Goal: Task Accomplishment & Management: Manage account settings

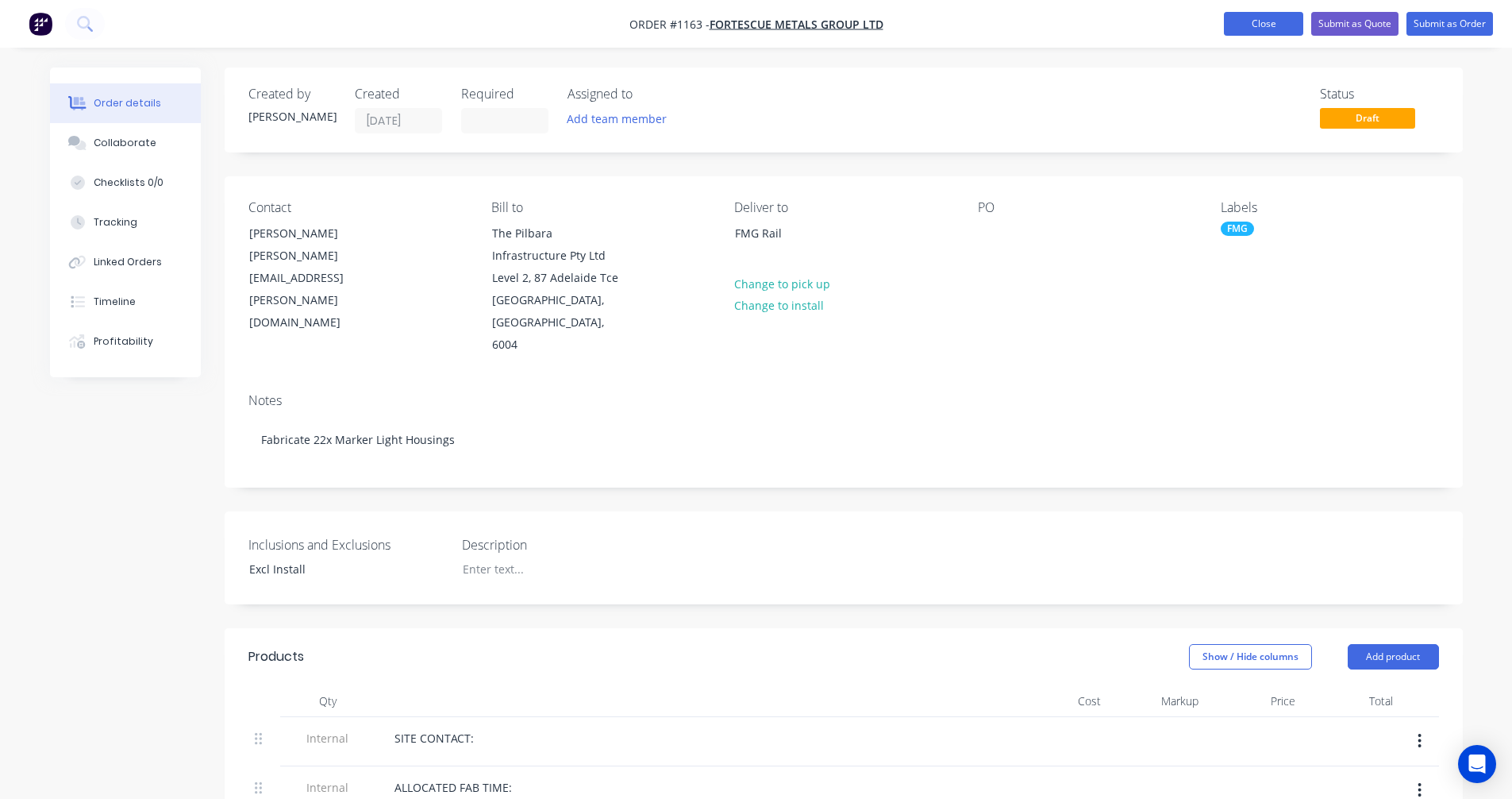
scroll to position [529, 0]
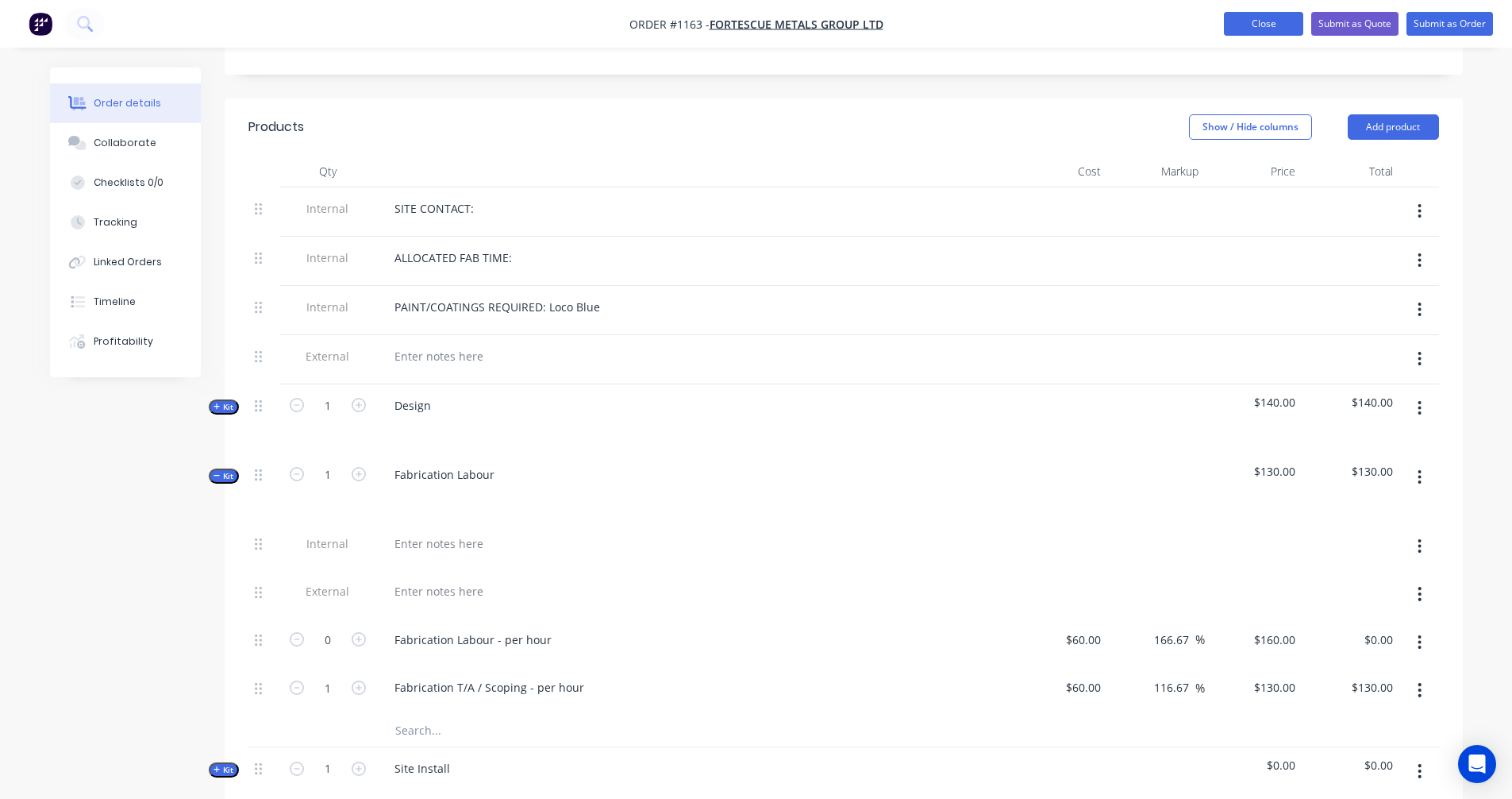
click at [1272, 16] on button "Close" at bounding box center [1263, 24] width 80 height 24
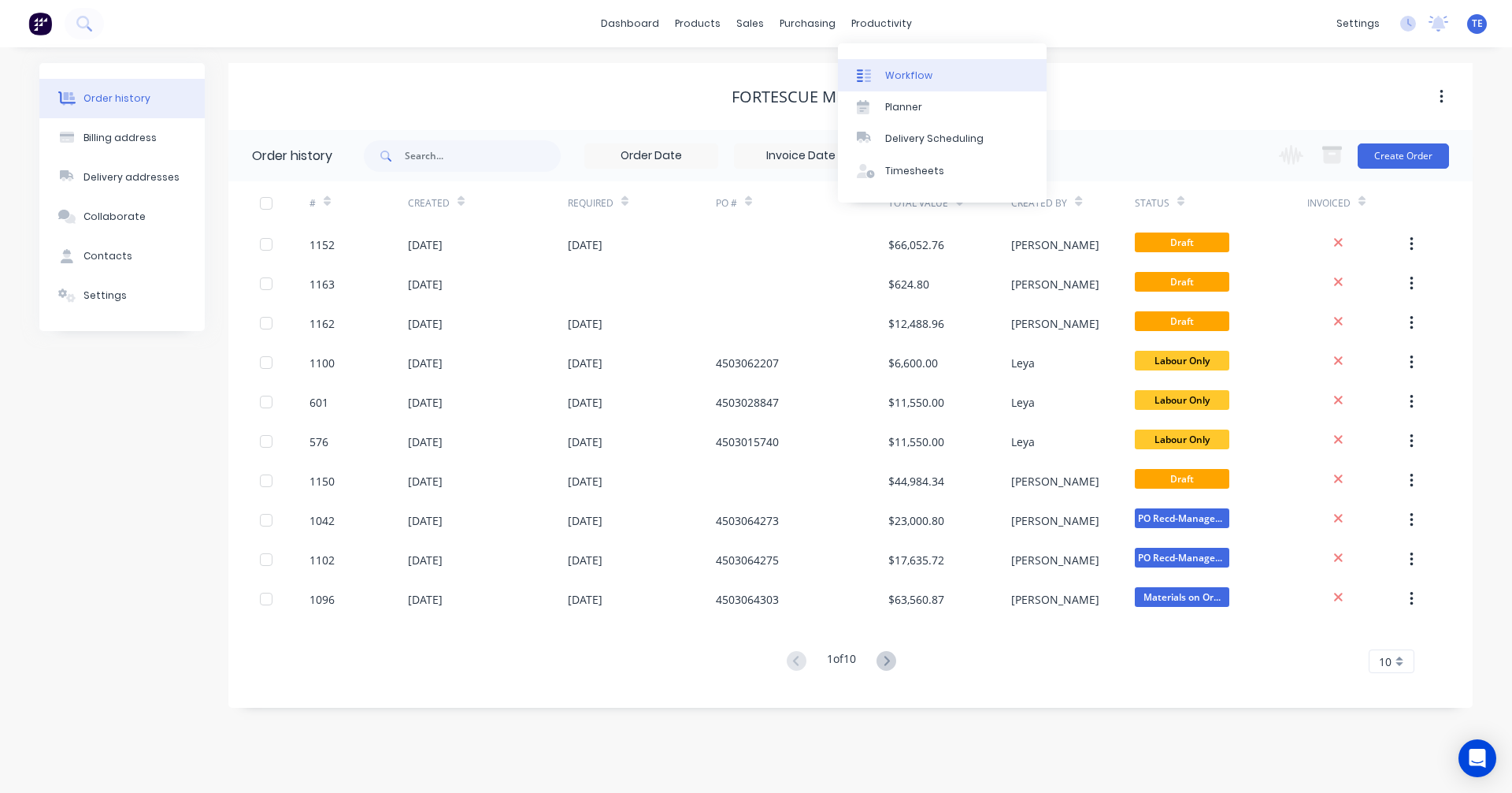
click at [873, 73] on div at bounding box center [869, 76] width 24 height 14
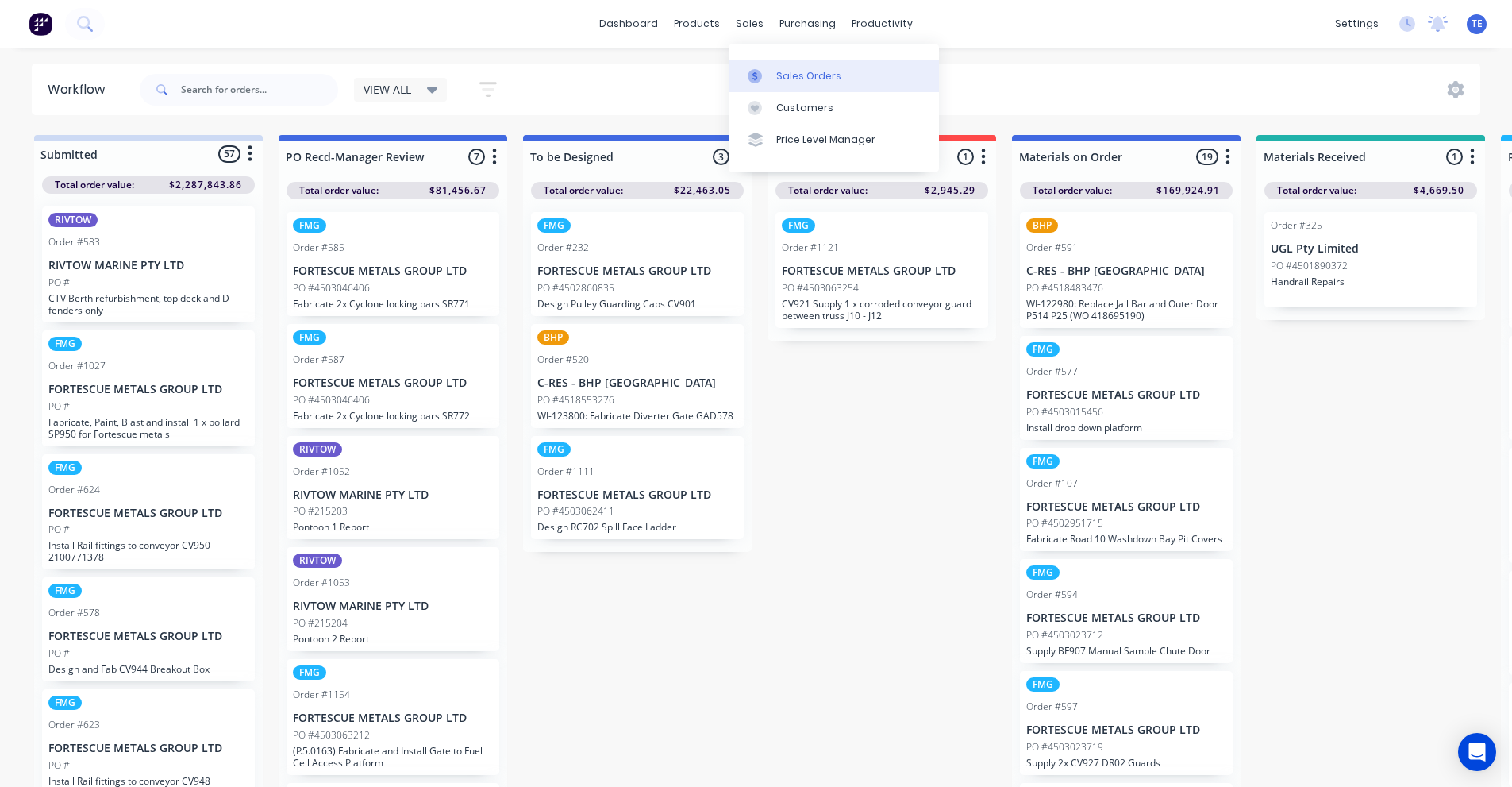
click at [762, 74] on div at bounding box center [759, 76] width 24 height 15
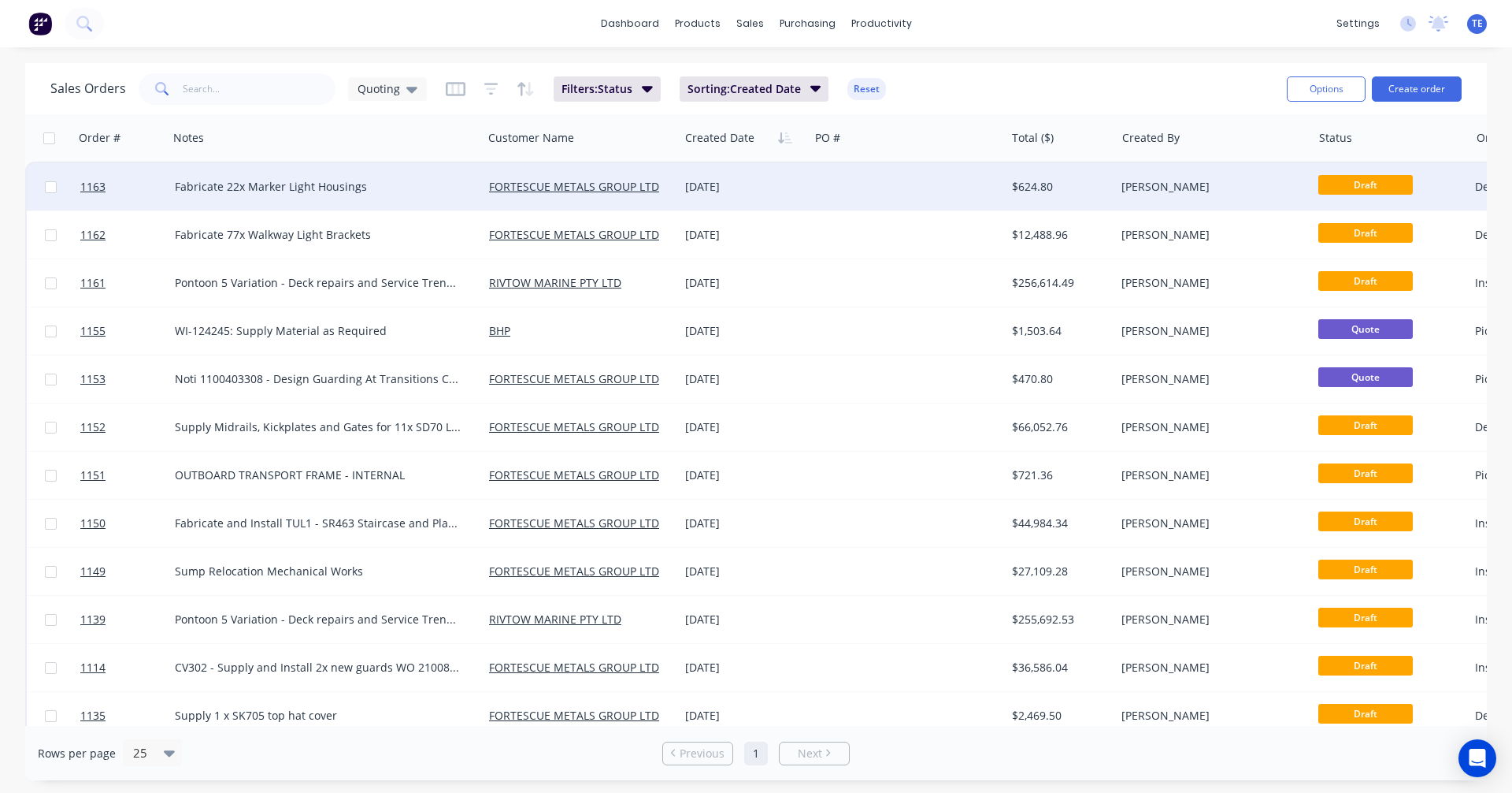
click at [925, 187] on div at bounding box center [906, 187] width 196 height 48
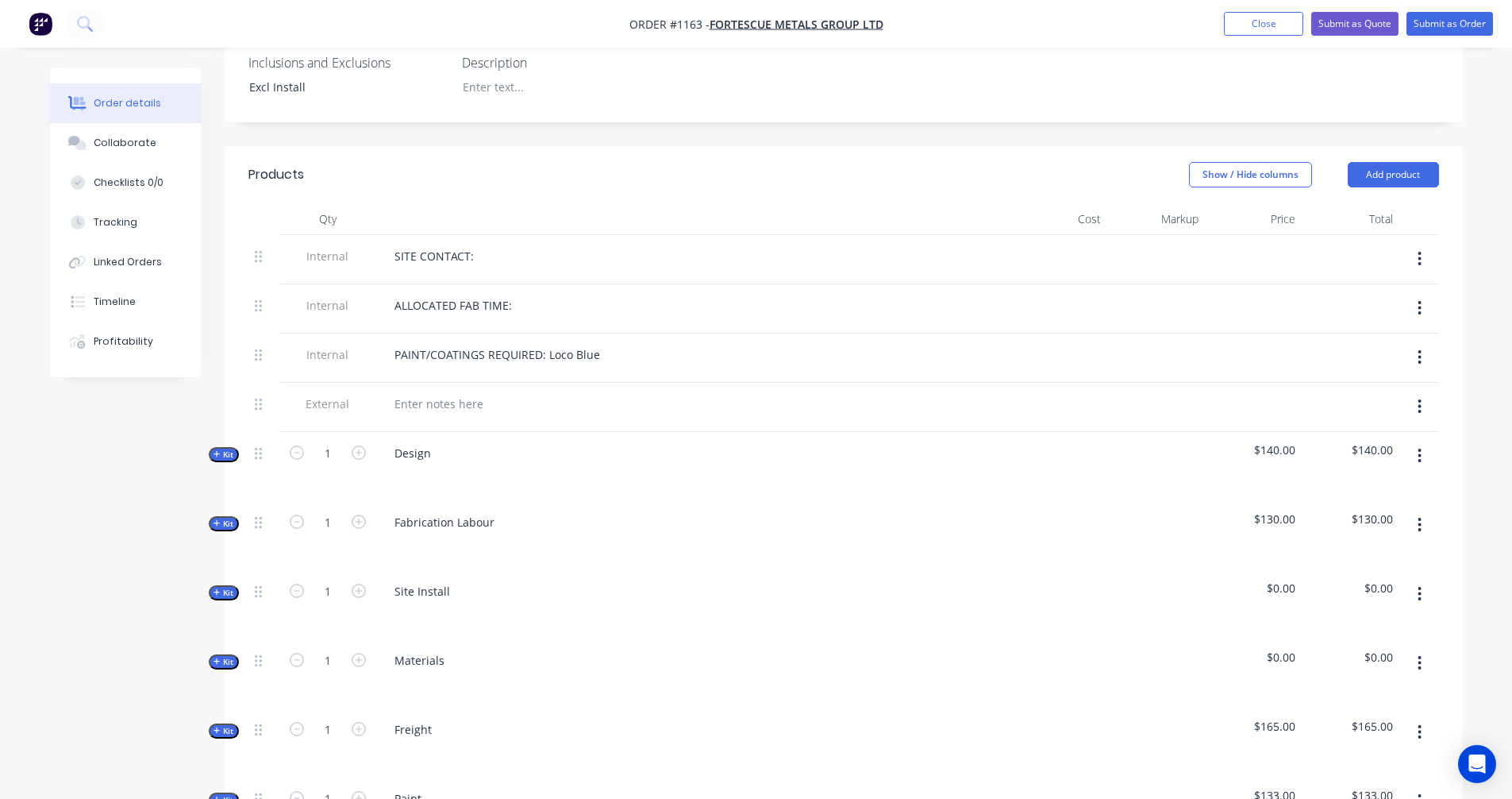
scroll to position [529, 0]
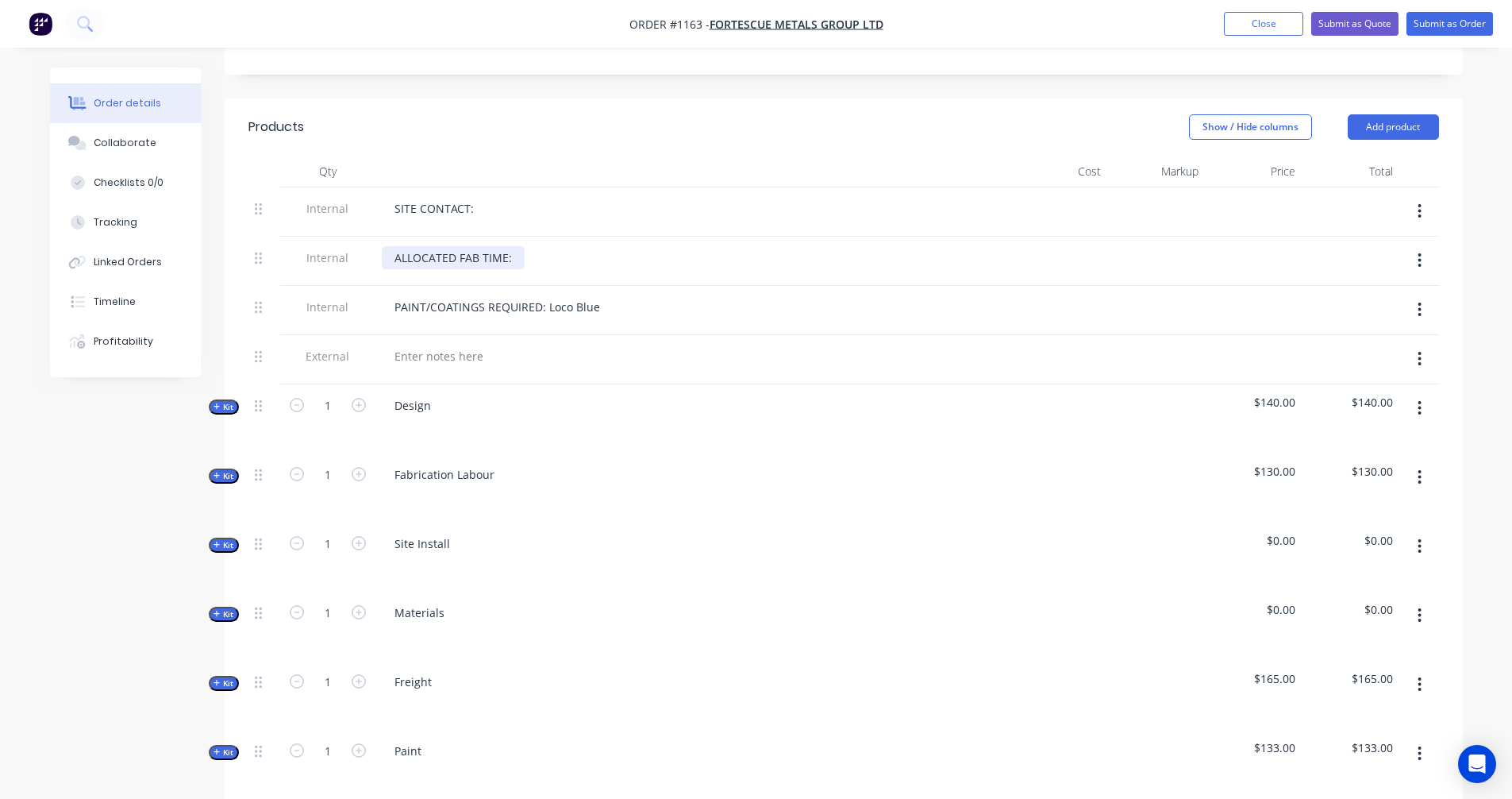
click at [513, 246] on div "ALLOCATED FAB TIME:" at bounding box center [453, 257] width 143 height 23
click at [217, 402] on icon "button" at bounding box center [217, 406] width 7 height 8
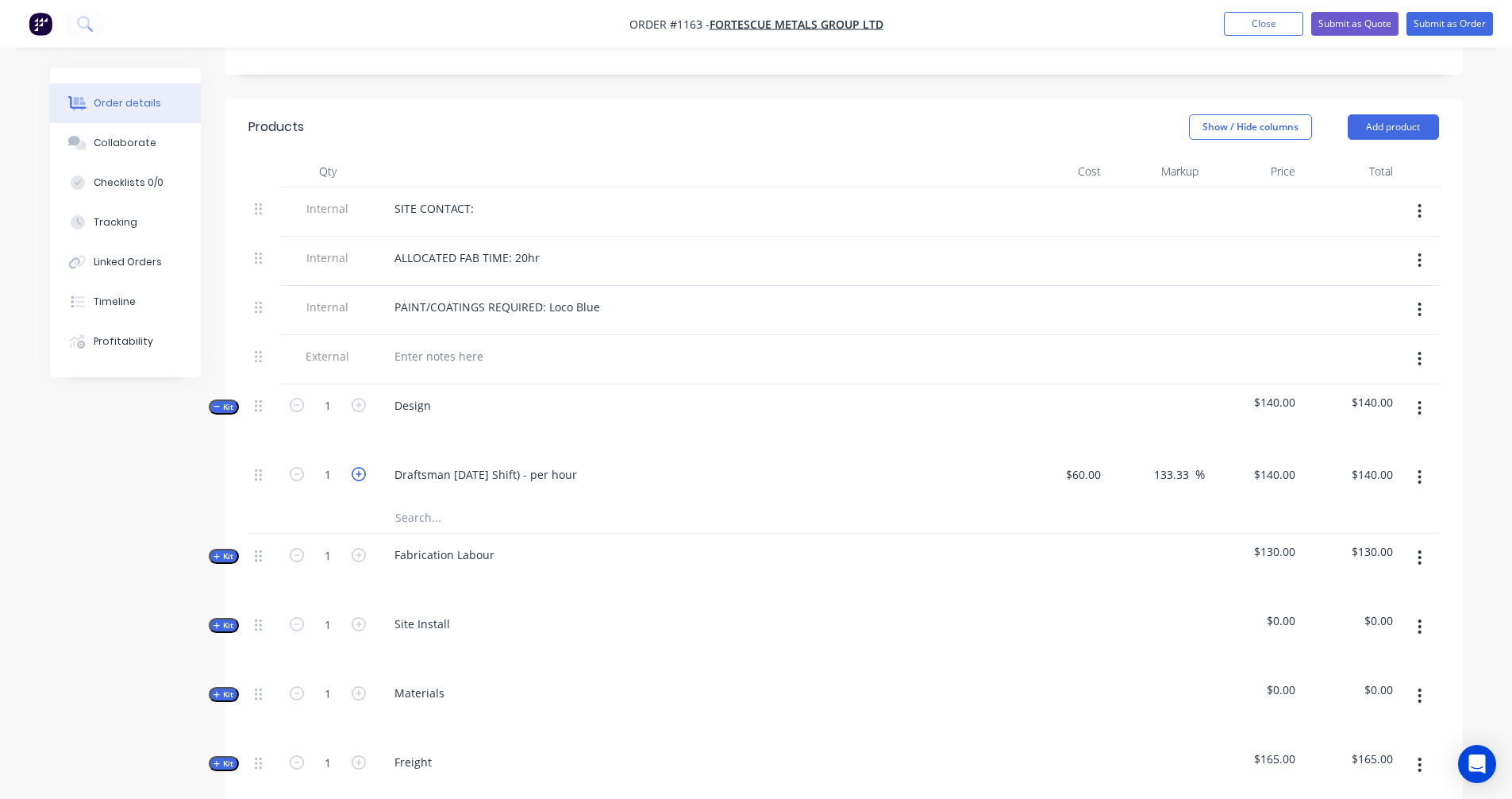
click at [354, 467] on icon "button" at bounding box center [359, 474] width 15 height 15
type input "2"
type input "$280.00"
click at [354, 467] on icon "button" at bounding box center [359, 474] width 15 height 15
type input "3"
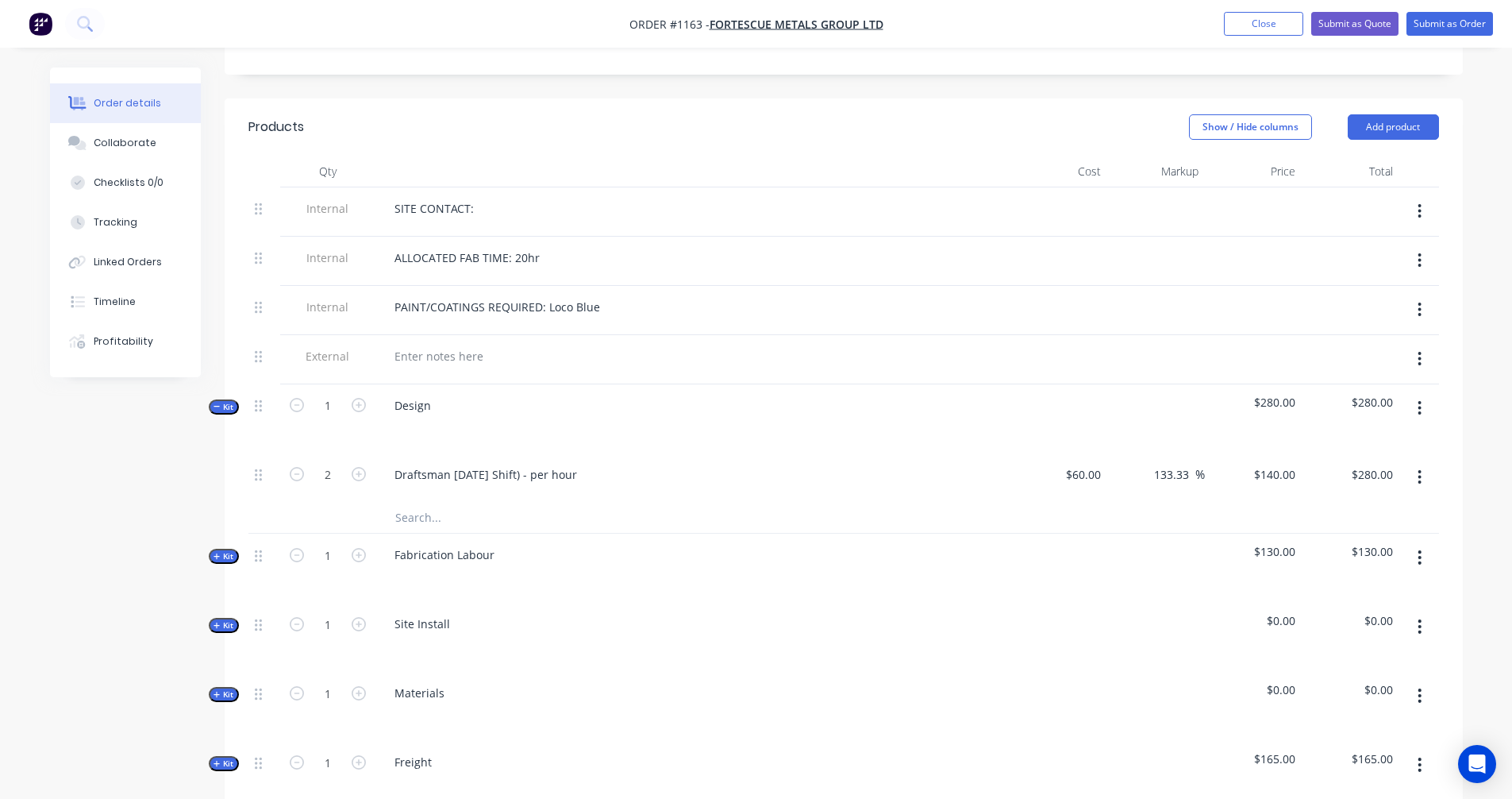
type input "$420.00"
click at [299, 467] on icon "button" at bounding box center [296, 474] width 15 height 15
type input "2"
type input "$280.00"
click at [221, 401] on span "Kit" at bounding box center [223, 407] width 21 height 12
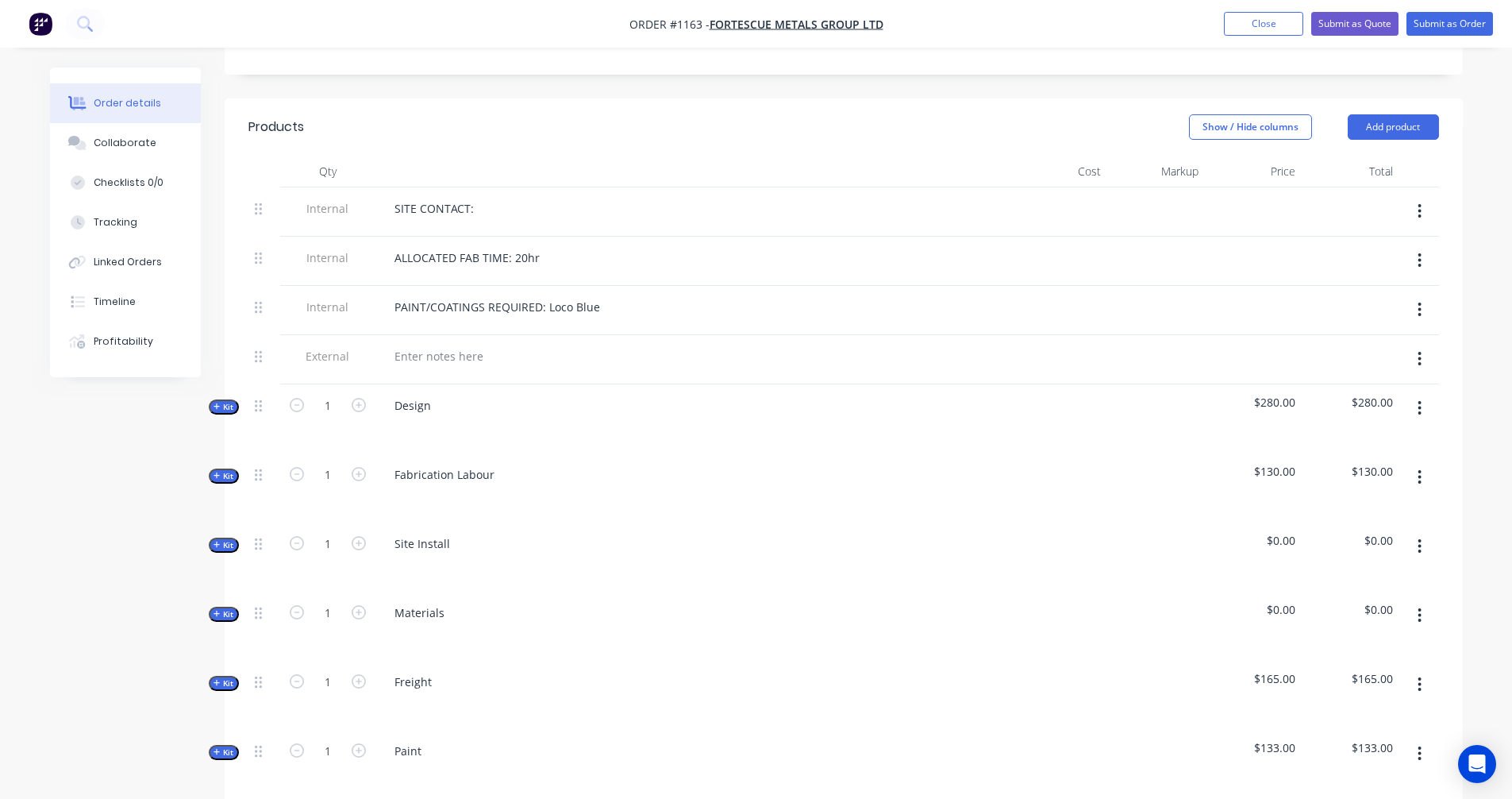
click at [219, 472] on icon "button" at bounding box center [217, 475] width 7 height 8
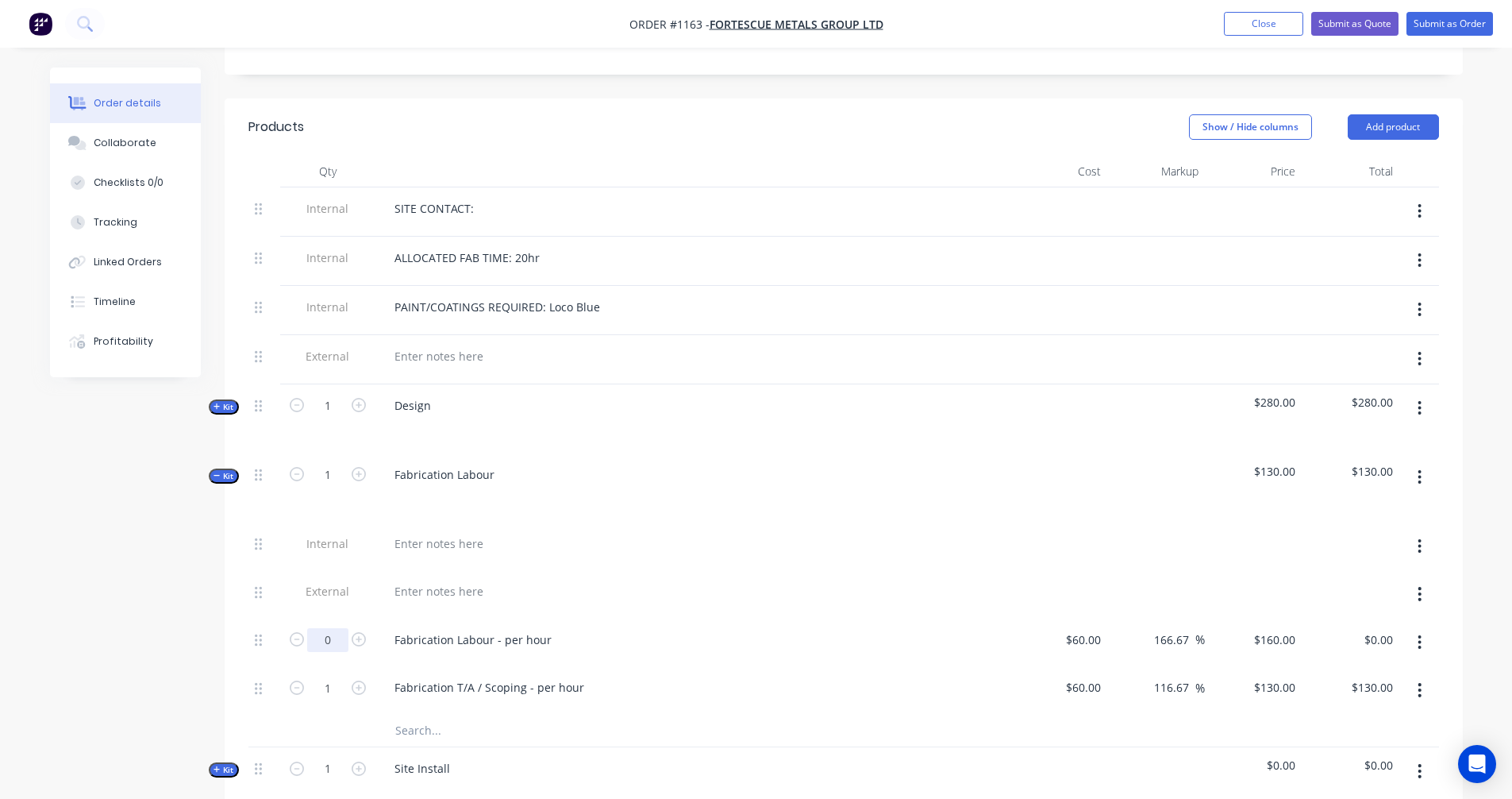
click at [336, 628] on input "0" at bounding box center [328, 640] width 41 height 24
type input "30"
type input "$4,800.00"
click at [127, 564] on div "Created by [PERSON_NAME] Created [DATE] Required Assigned to Add team member St…" at bounding box center [756, 611] width 1413 height 2149
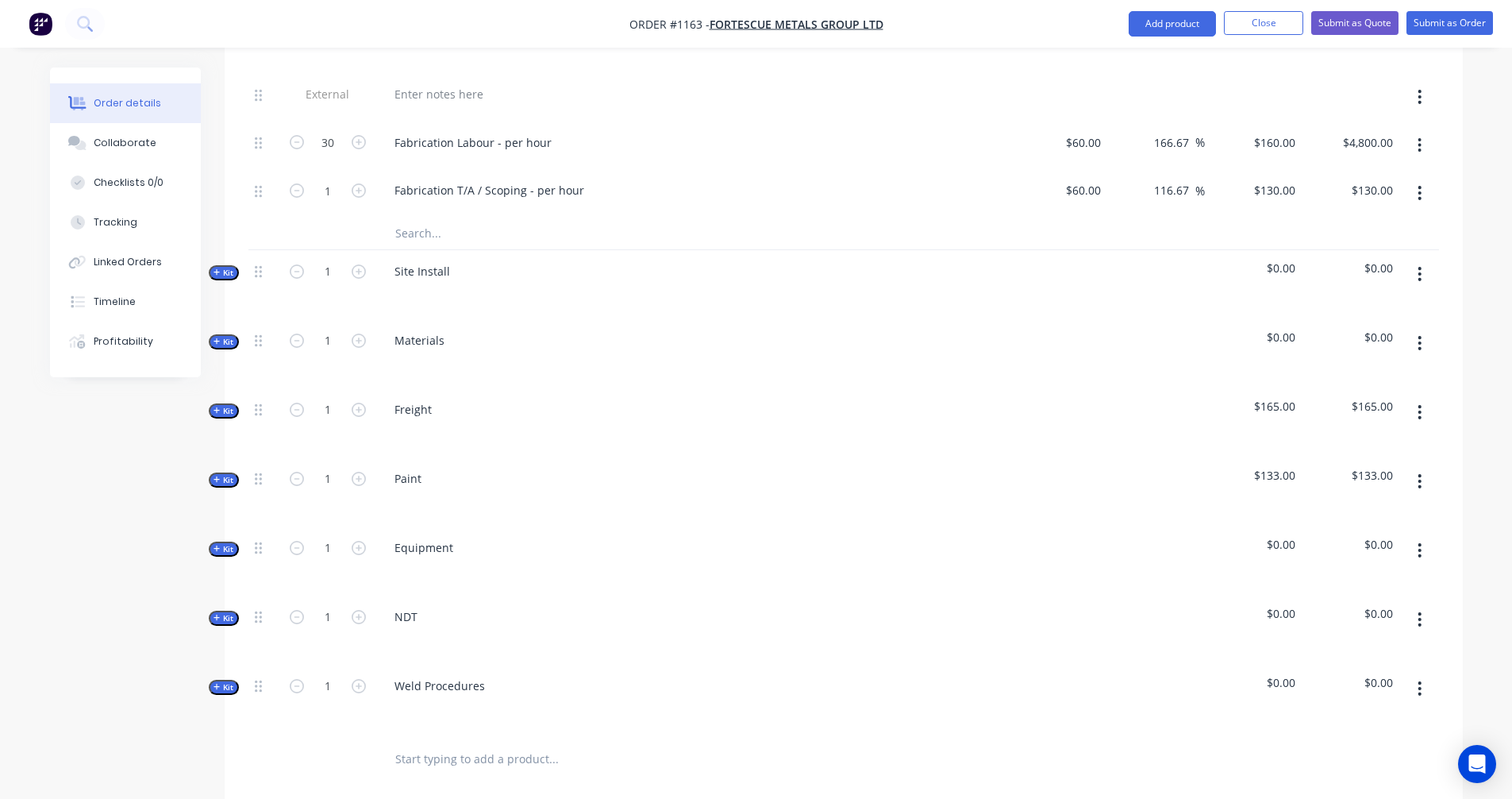
scroll to position [1058, 0]
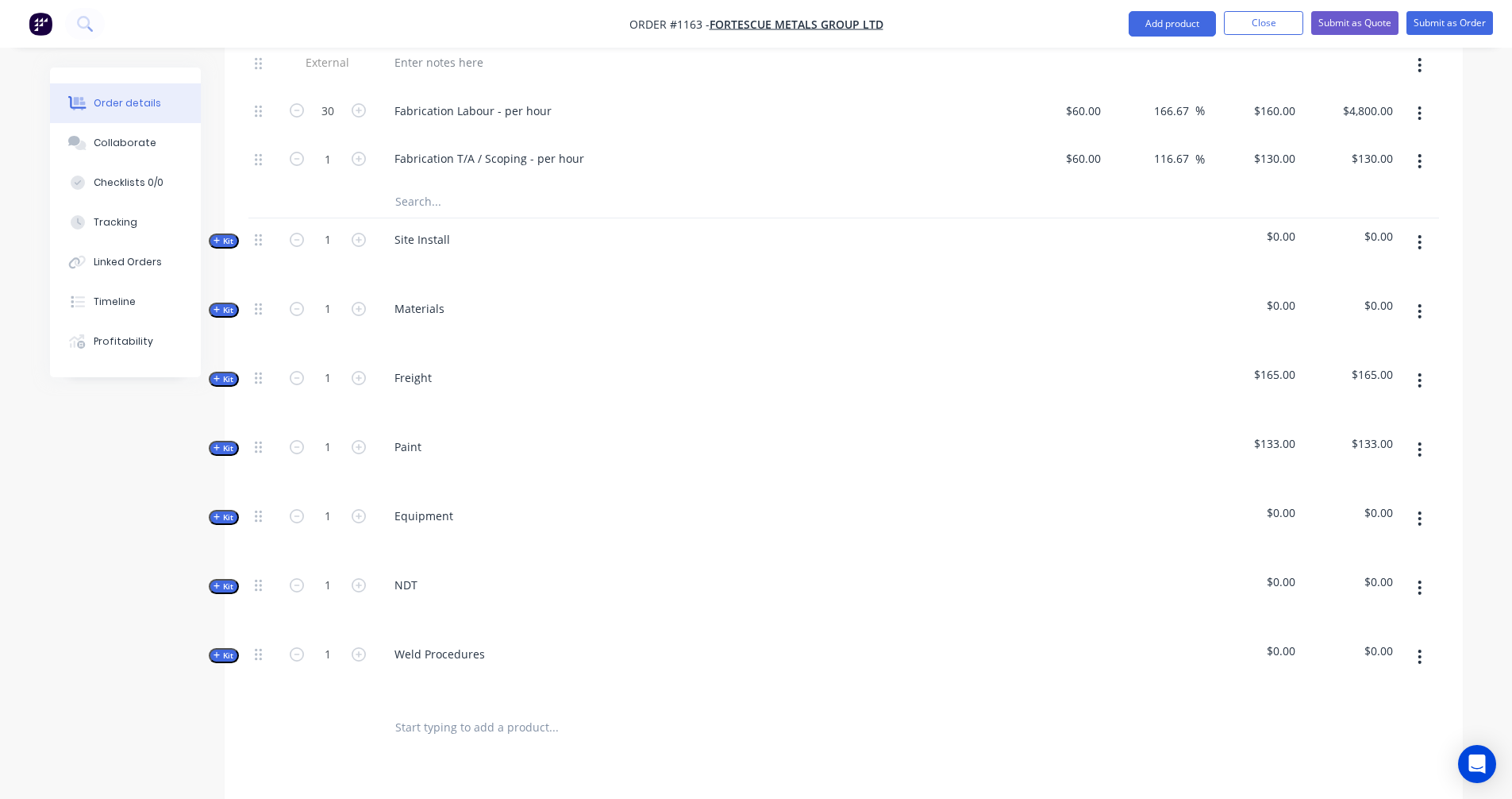
click at [220, 444] on icon "button" at bounding box center [217, 447] width 7 height 8
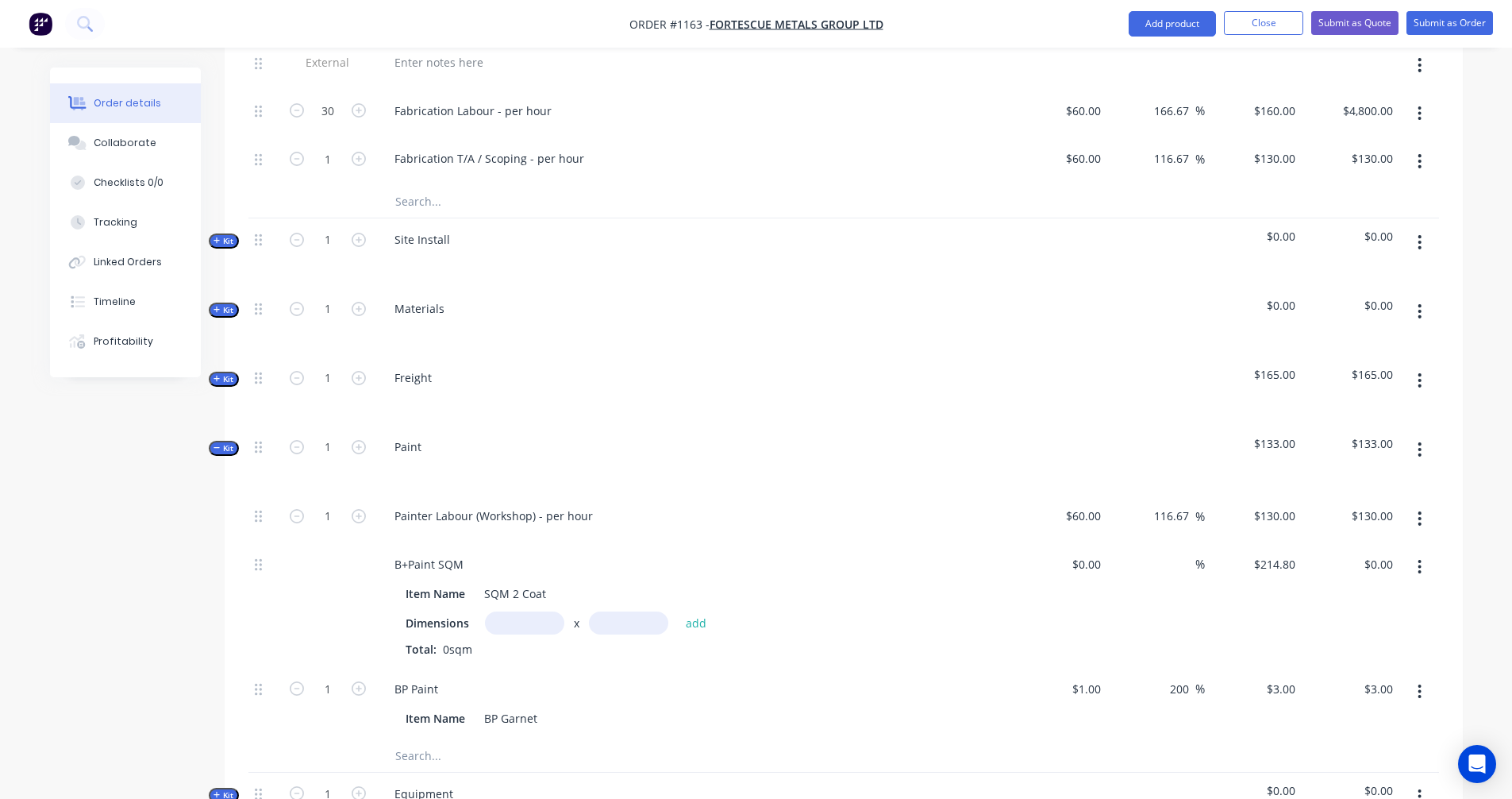
click at [527, 611] on input "text" at bounding box center [524, 623] width 80 height 23
drag, startPoint x: 523, startPoint y: 602, endPoint x: 505, endPoint y: 602, distance: 18.0
click at [505, 611] on input "1.6" at bounding box center [524, 623] width 80 height 23
type input "0.75m"
type input "0.4m"
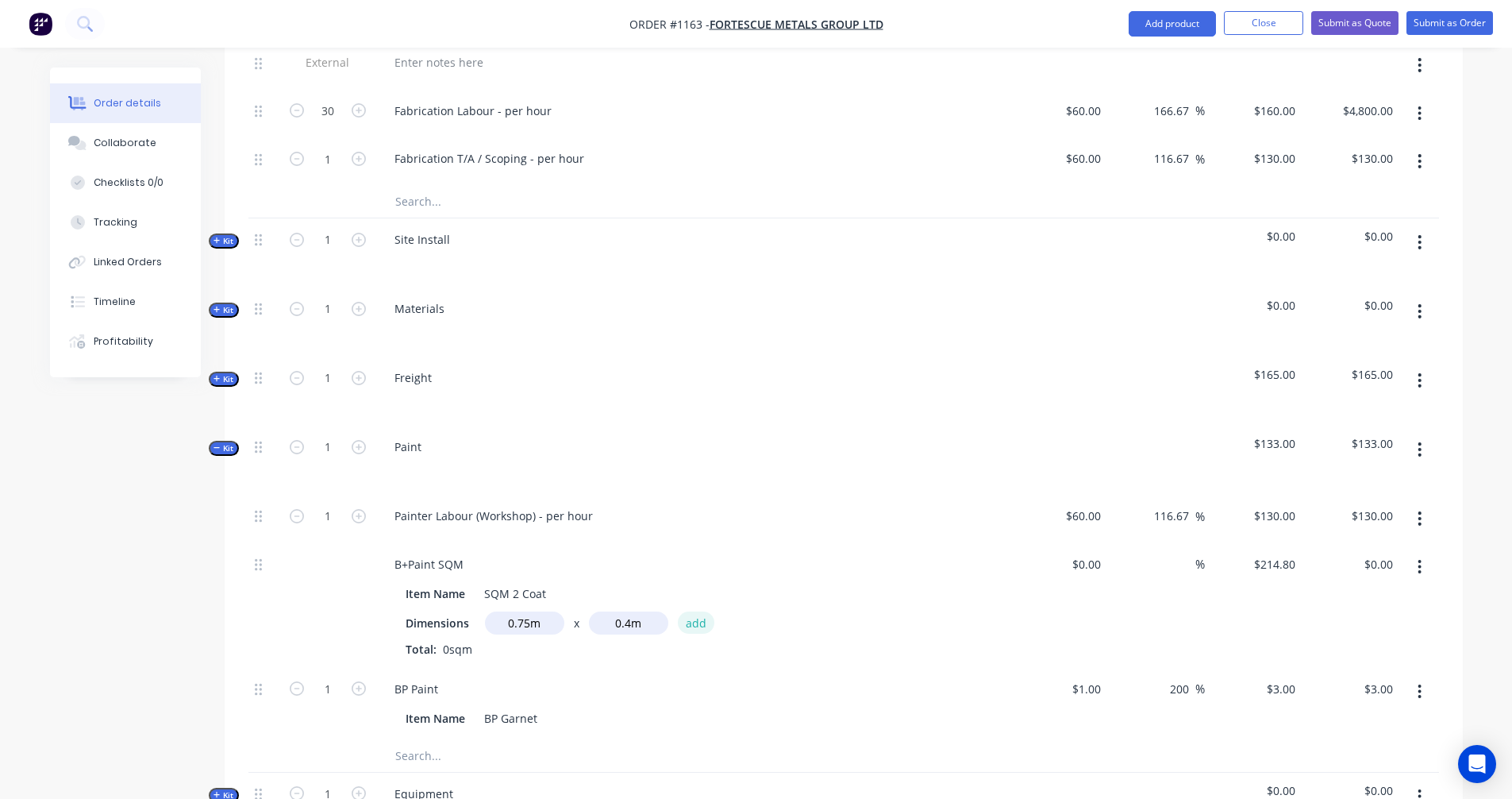
click at [690, 611] on button "add" at bounding box center [697, 622] width 38 height 21
type input "$64.44"
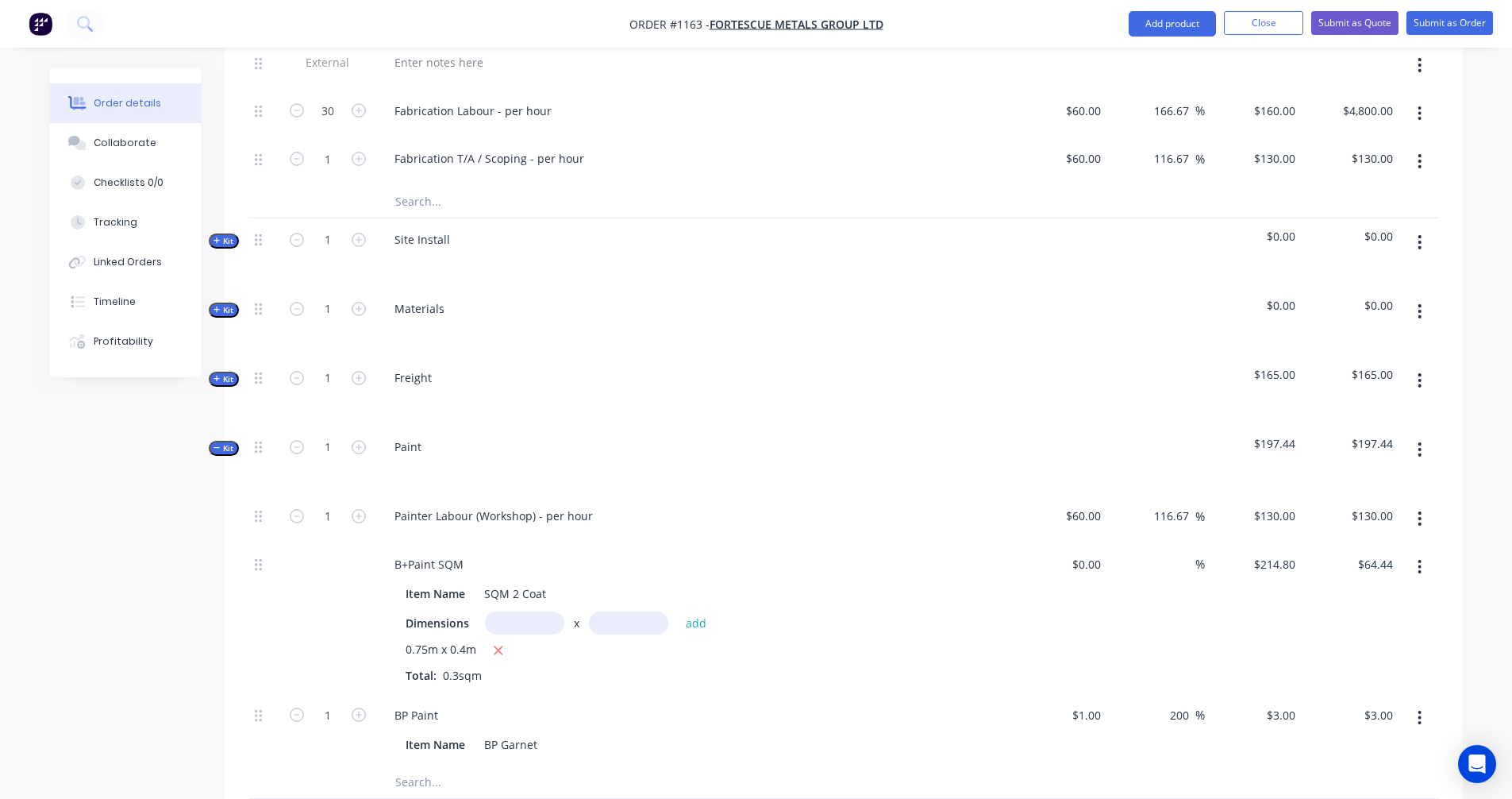
click at [512, 611] on input "text" at bounding box center [524, 623] width 80 height 23
type input "1m"
click at [634, 611] on input "text" at bounding box center [628, 623] width 80 height 23
type input "1"
type input "35m"
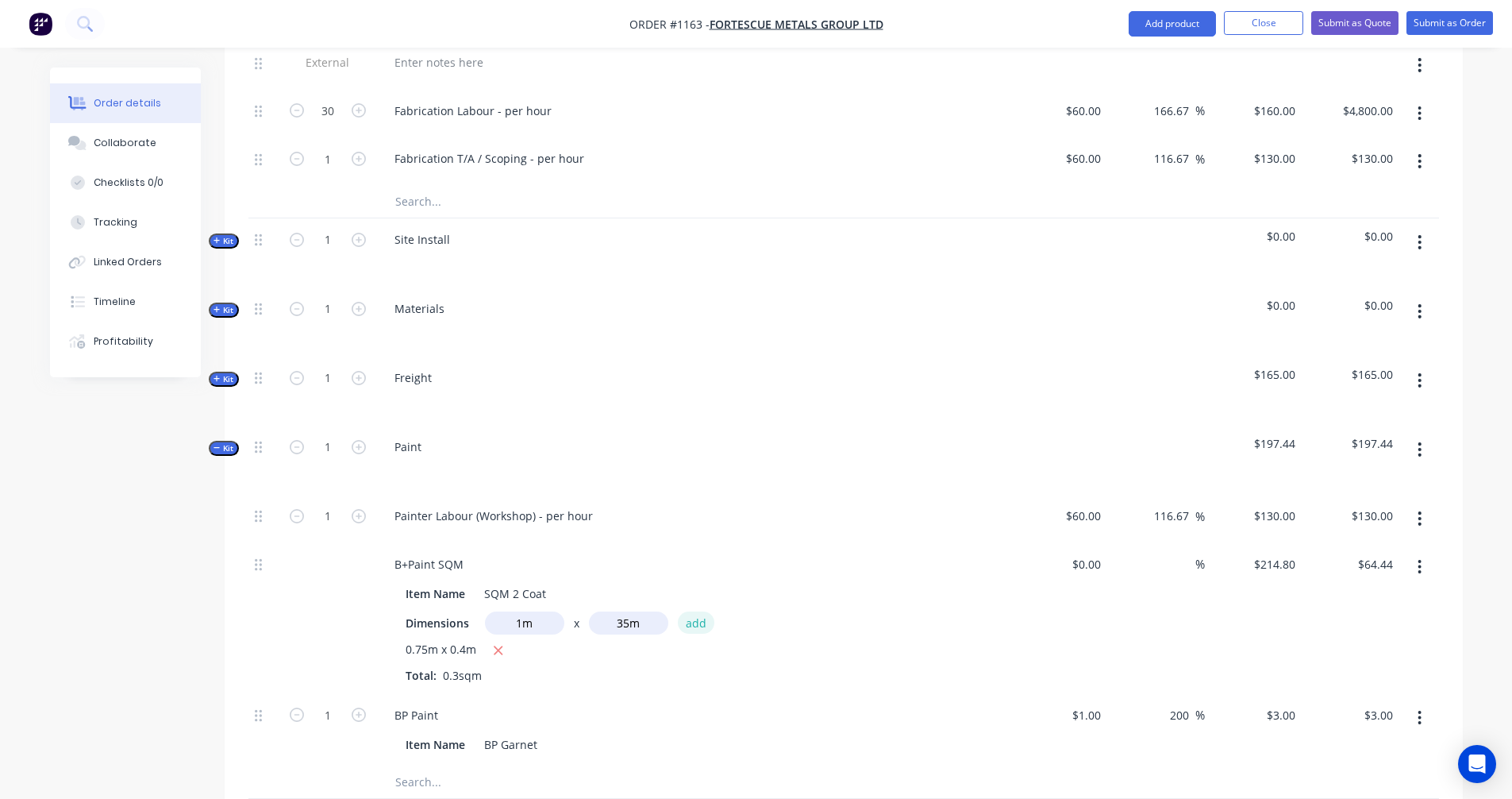
click at [703, 611] on button "add" at bounding box center [697, 622] width 38 height 21
click at [503, 641] on button "button" at bounding box center [498, 650] width 20 height 20
type input "$7,518.00"
click at [332, 504] on input "1" at bounding box center [328, 516] width 41 height 24
type input "30"
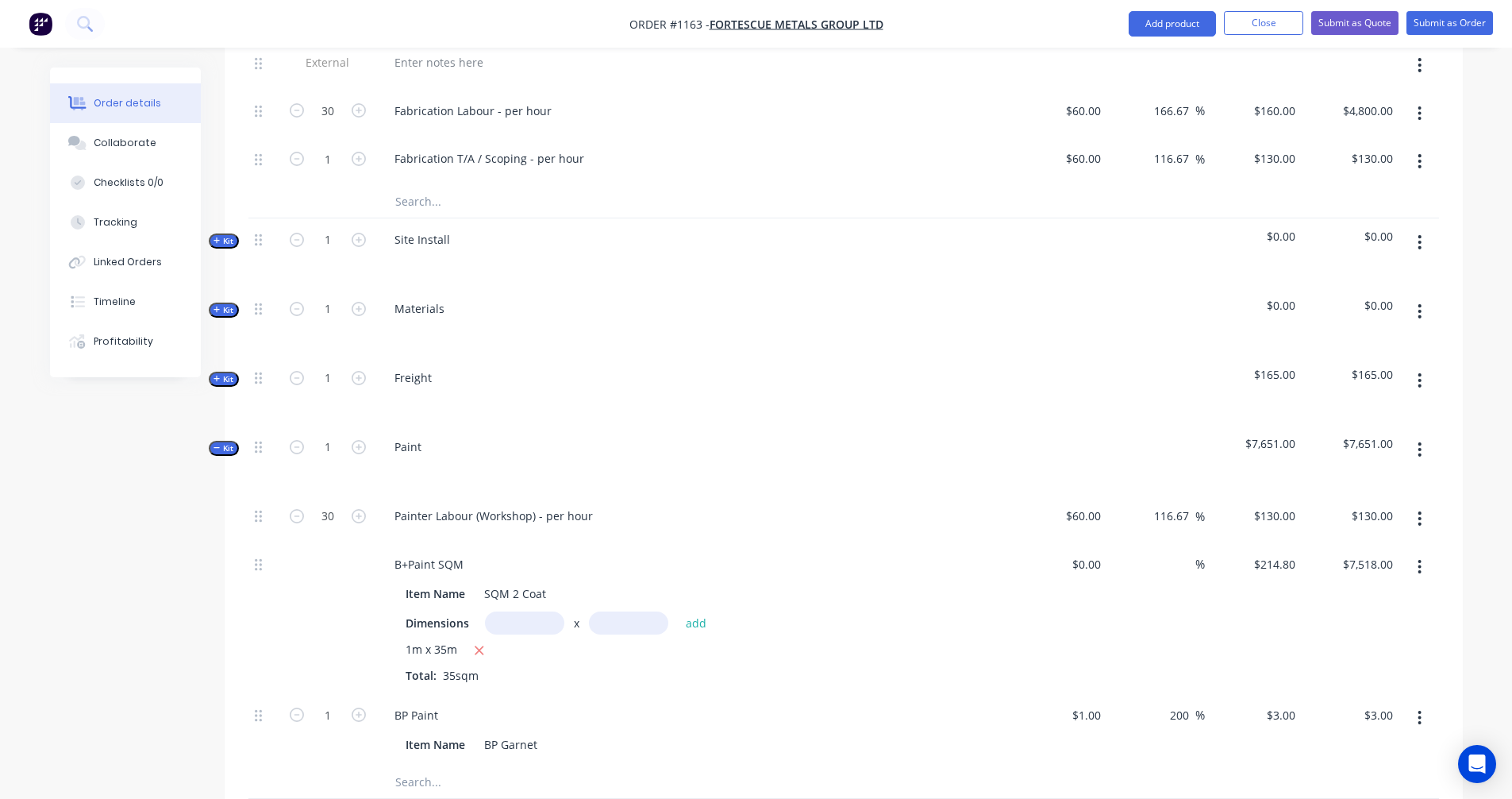
type input "$3,900.00"
click at [90, 611] on div "Created by [PERSON_NAME] Created [DATE] Required Assigned to Add team member St…" at bounding box center [756, 236] width 1413 height 2453
click at [332, 703] on input "1" at bounding box center [328, 715] width 41 height 24
type input "100"
type input "$300.00"
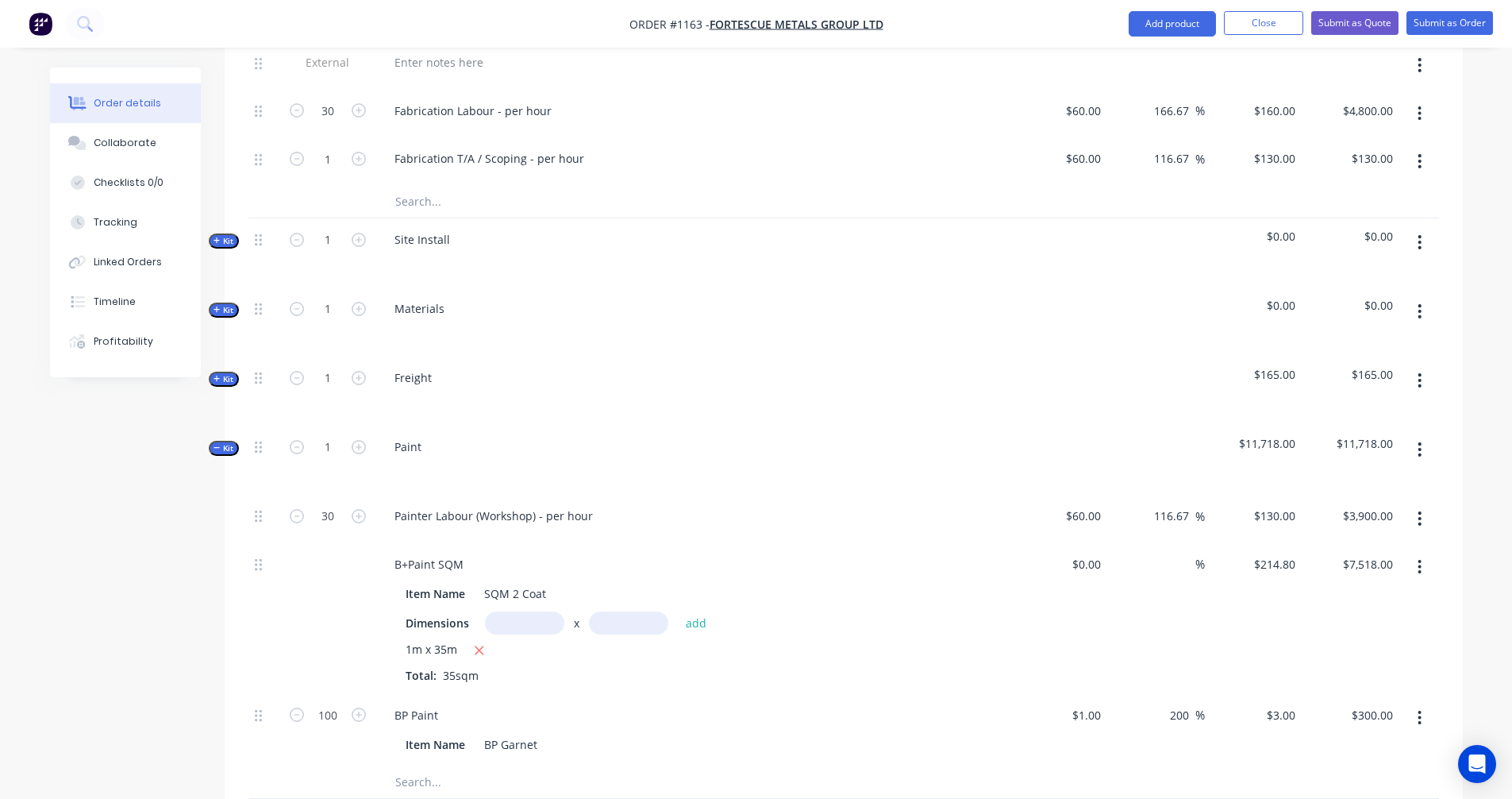
click at [23, 618] on div "Order details Collaborate Checklists 0/0 Tracking Linked Orders Timeline Profit…" at bounding box center [756, 201] width 1512 height 2520
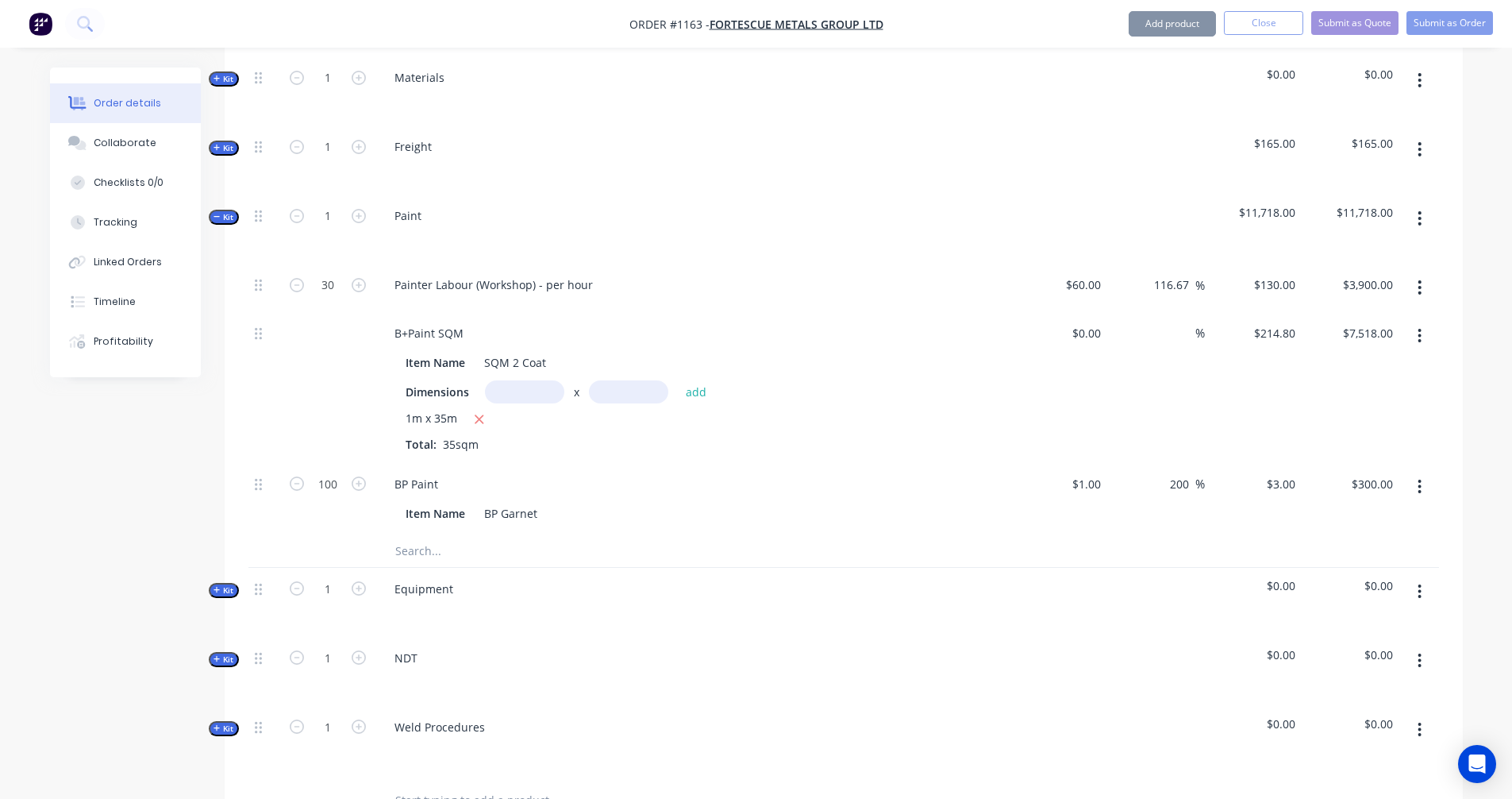
scroll to position [1323, 0]
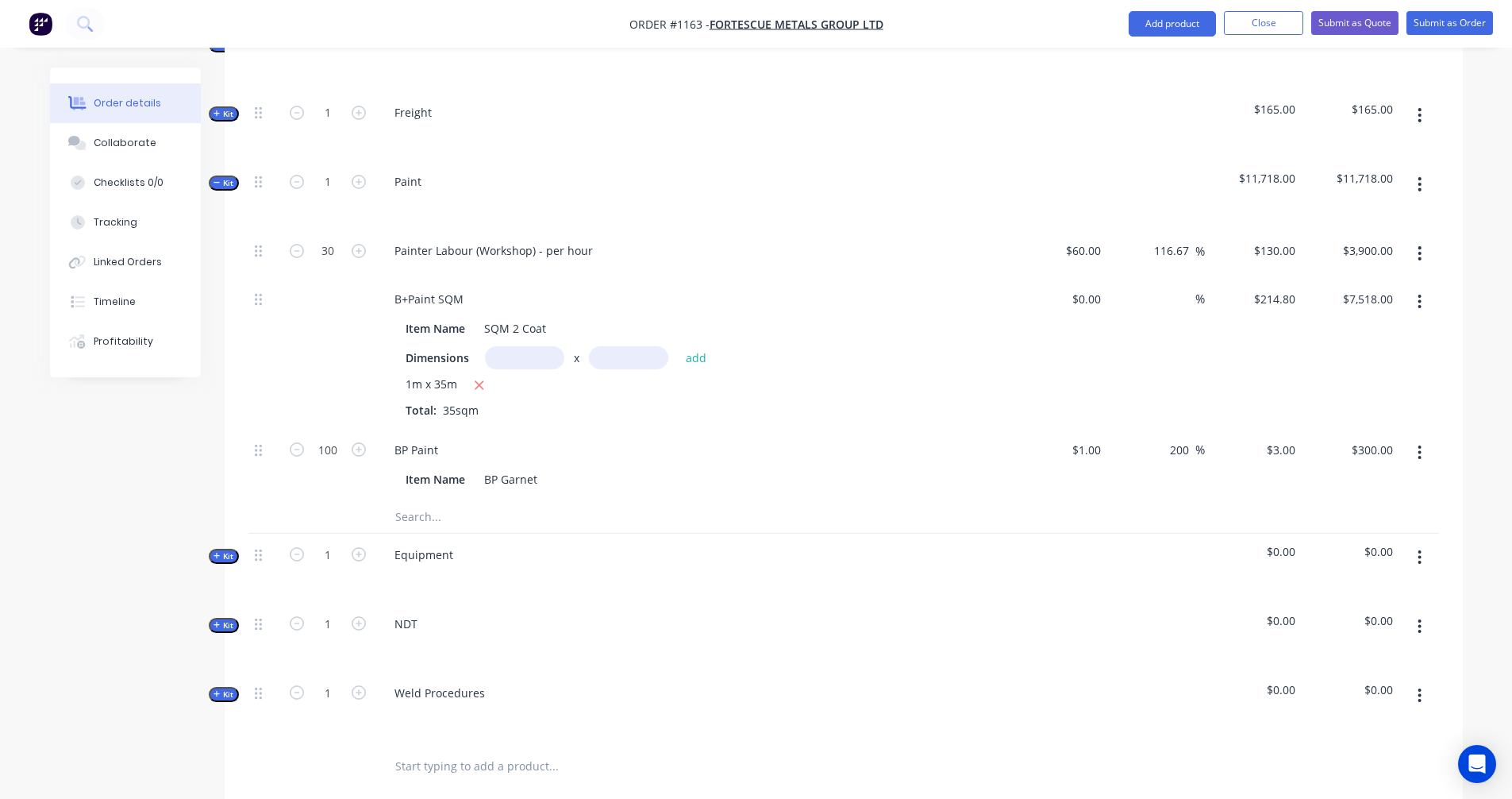
click at [220, 179] on icon "button" at bounding box center [217, 182] width 7 height 8
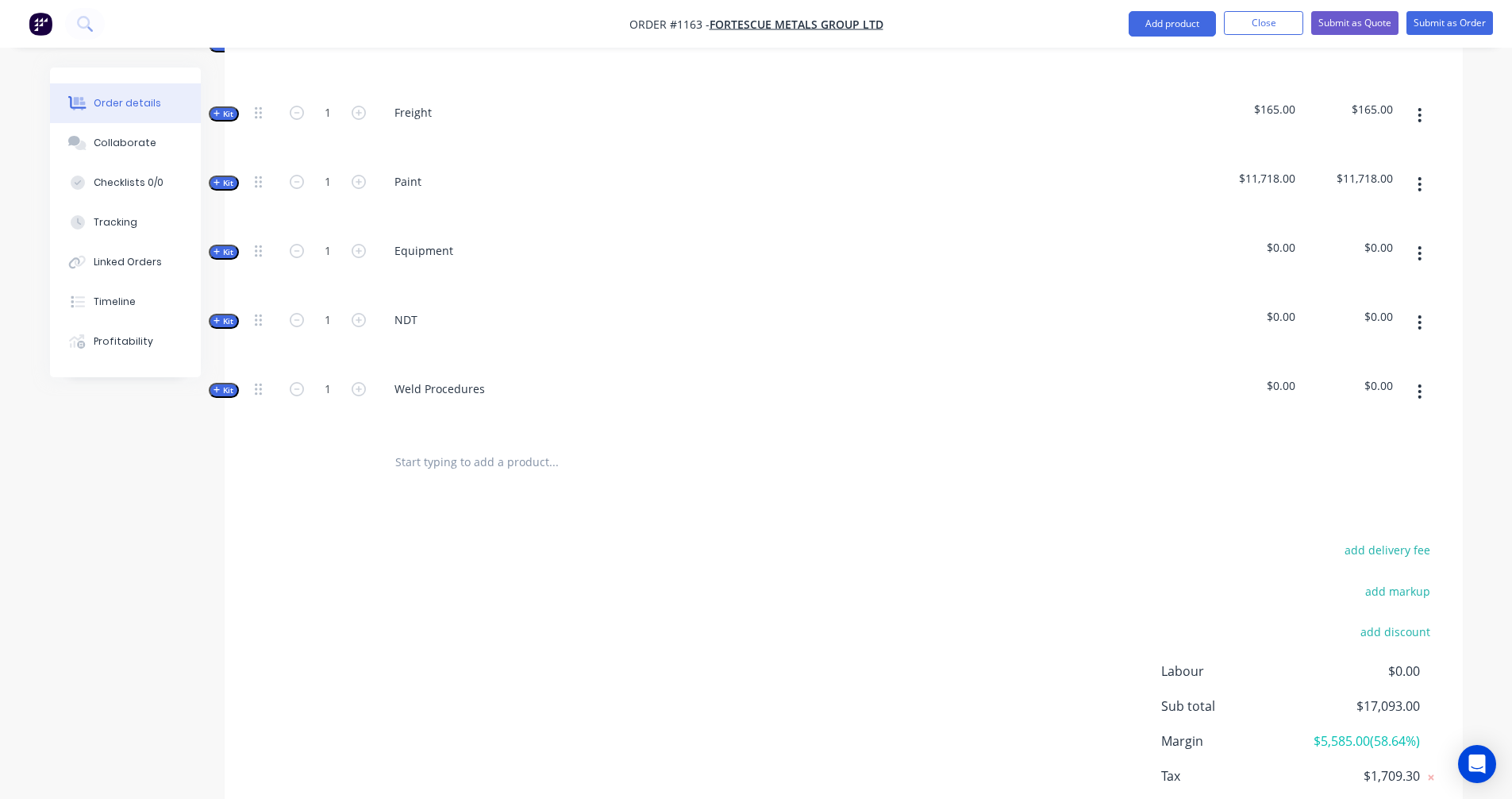
click at [1422, 239] on button "button" at bounding box center [1420, 253] width 38 height 28
click at [1340, 379] on div "Delete" at bounding box center [1363, 390] width 122 height 23
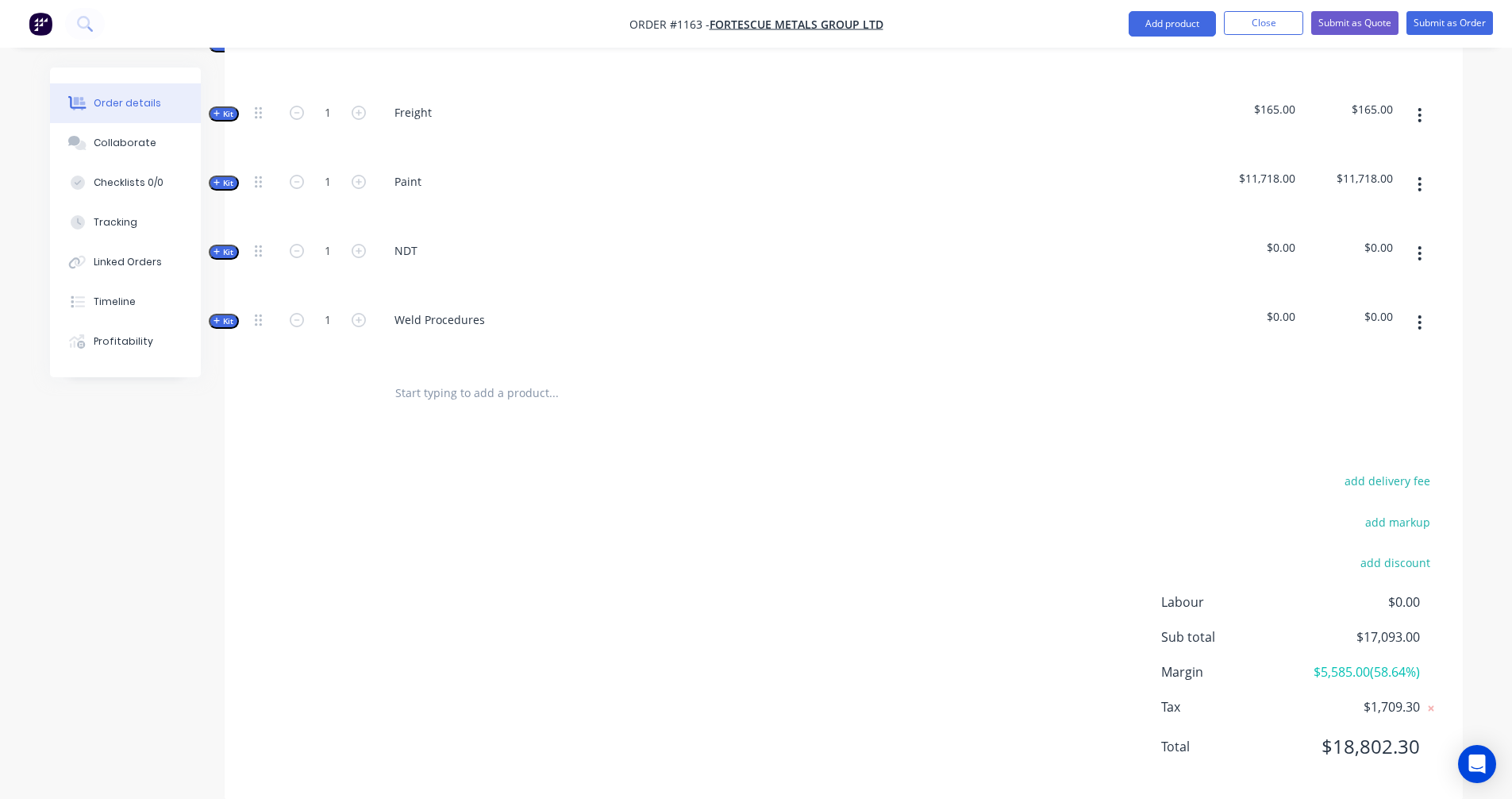
click at [1420, 245] on icon "button" at bounding box center [1420, 253] width 4 height 17
click at [1327, 379] on div "Delete" at bounding box center [1363, 390] width 122 height 23
click at [1417, 305] on button "button" at bounding box center [1420, 319] width 38 height 28
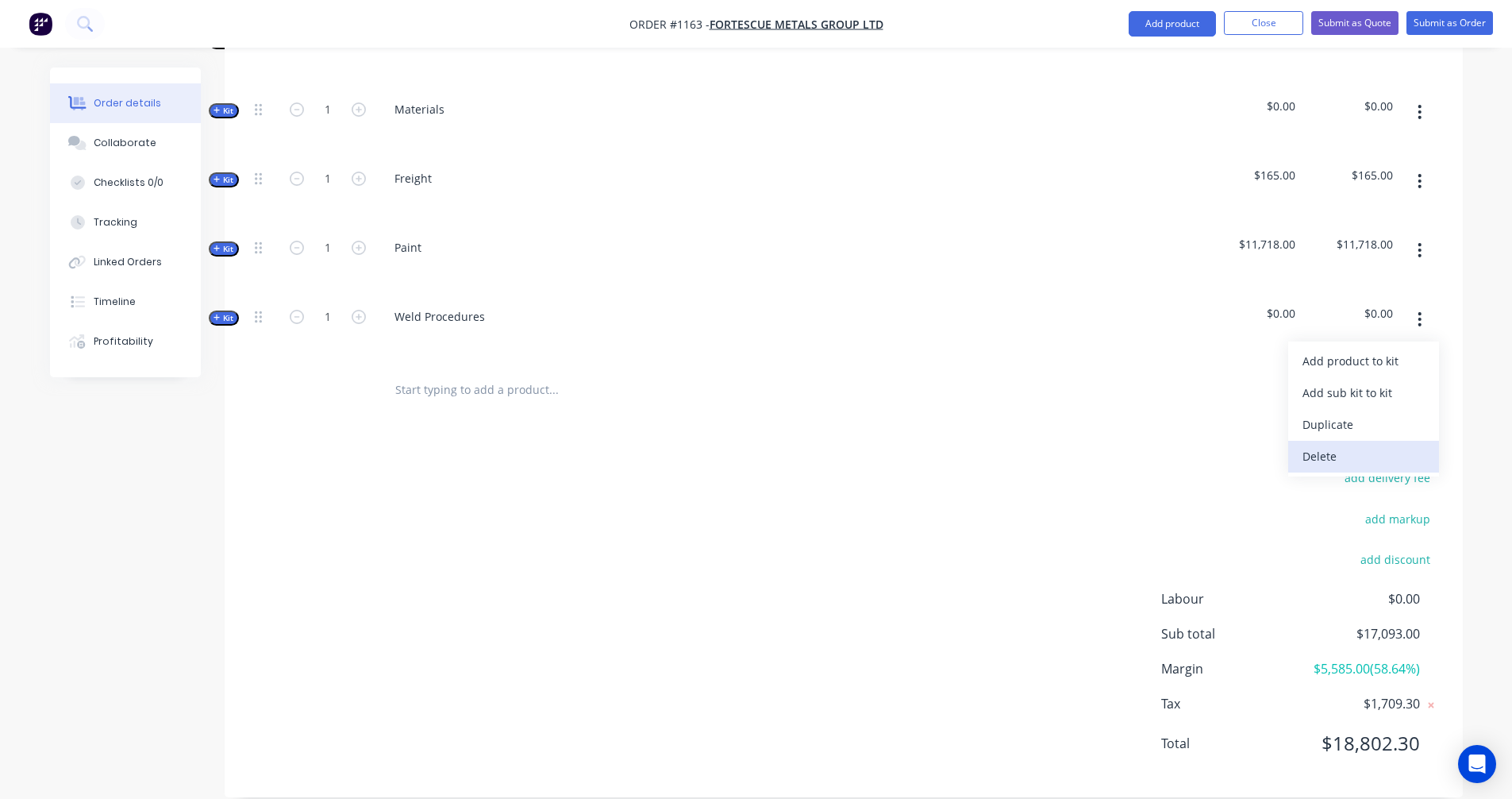
click at [1326, 444] on div "Delete" at bounding box center [1363, 456] width 122 height 23
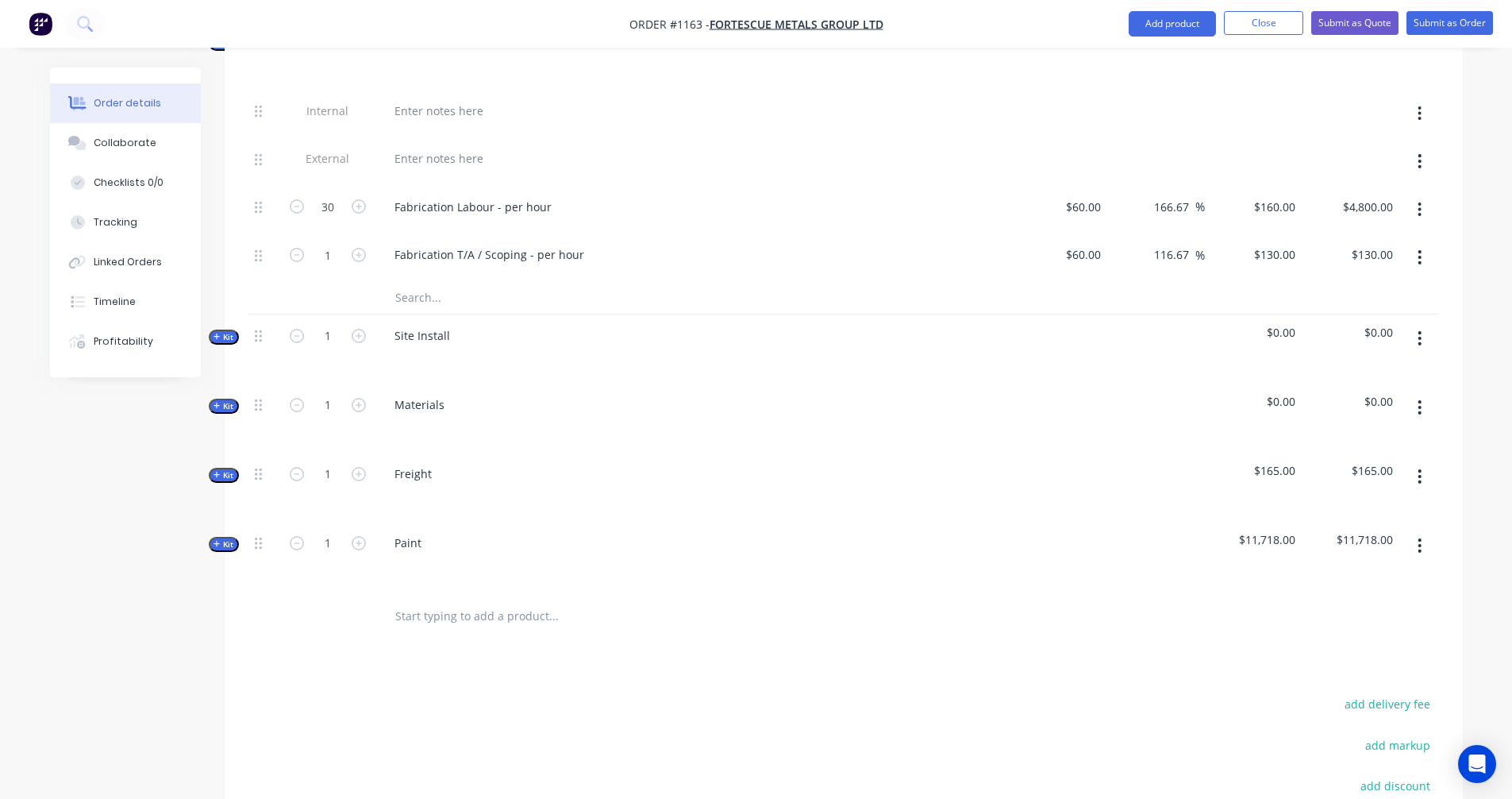
scroll to position [923, 0]
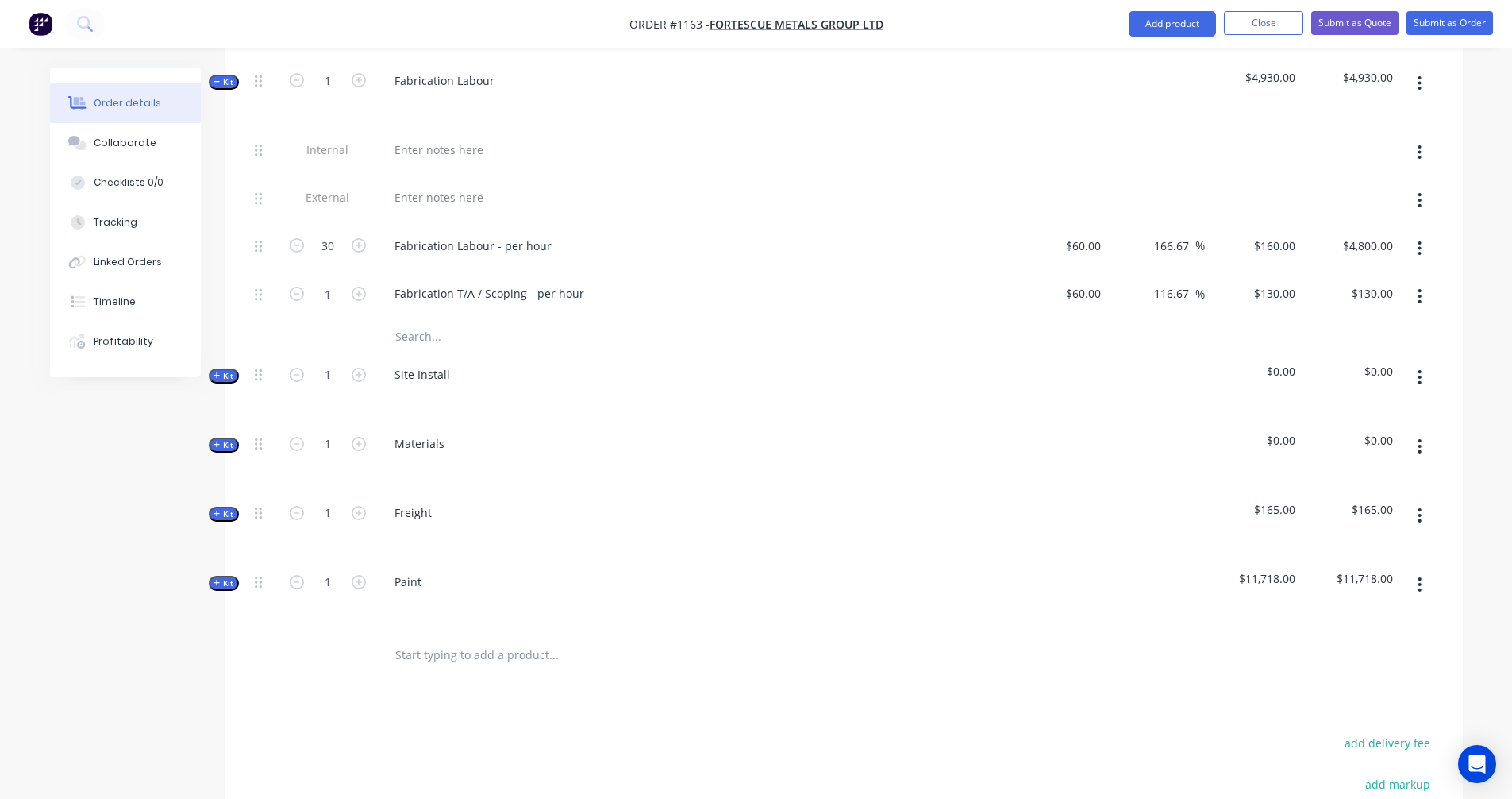
click at [223, 508] on span "Kit" at bounding box center [223, 514] width 21 height 12
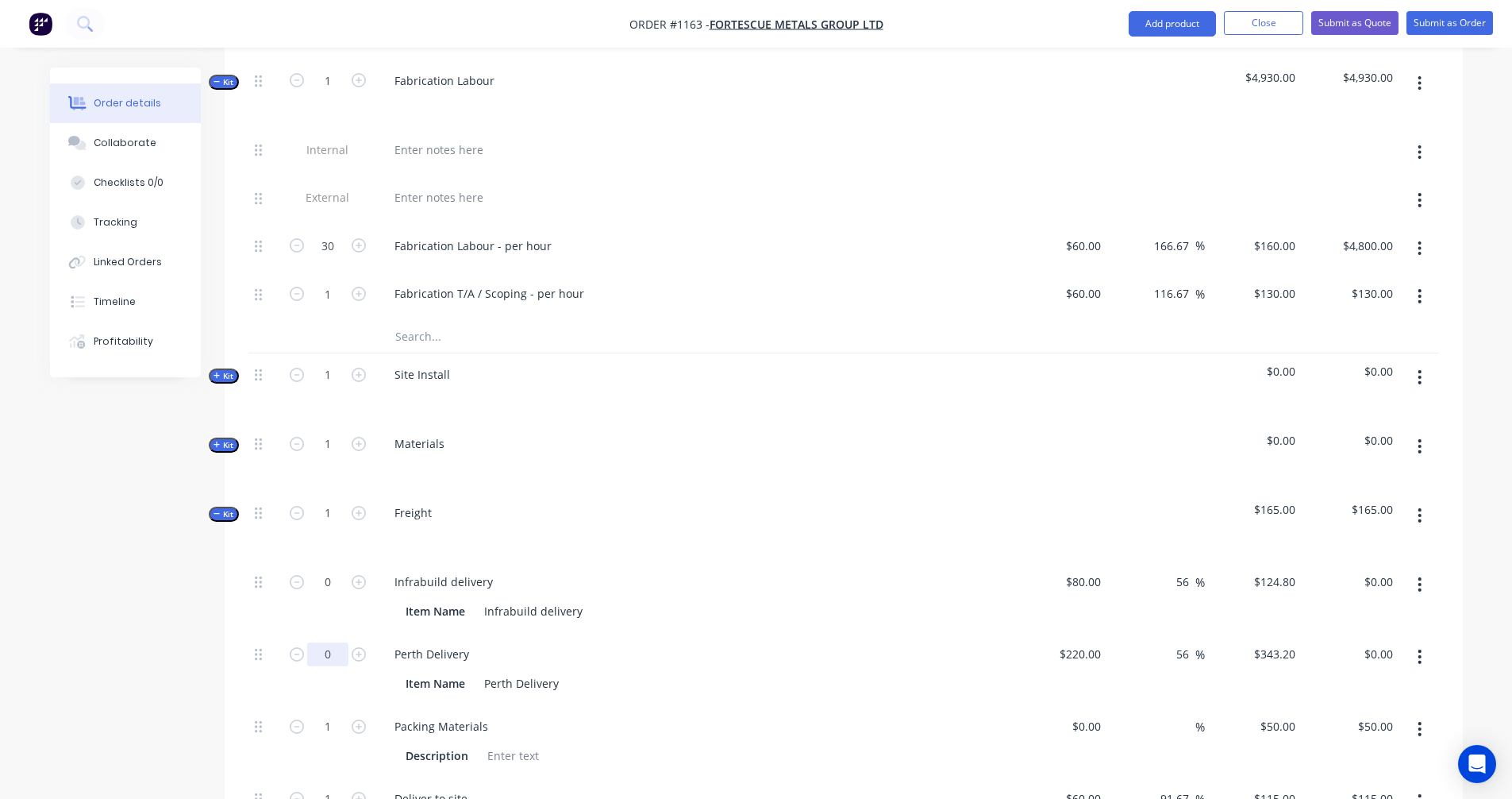
click at [328, 642] on input "0" at bounding box center [328, 654] width 41 height 24
type input "4"
type input "$1,372.80"
click at [1420, 575] on icon "button" at bounding box center [1420, 584] width 4 height 17
click at [1344, 678] on div "Delete" at bounding box center [1363, 689] width 122 height 23
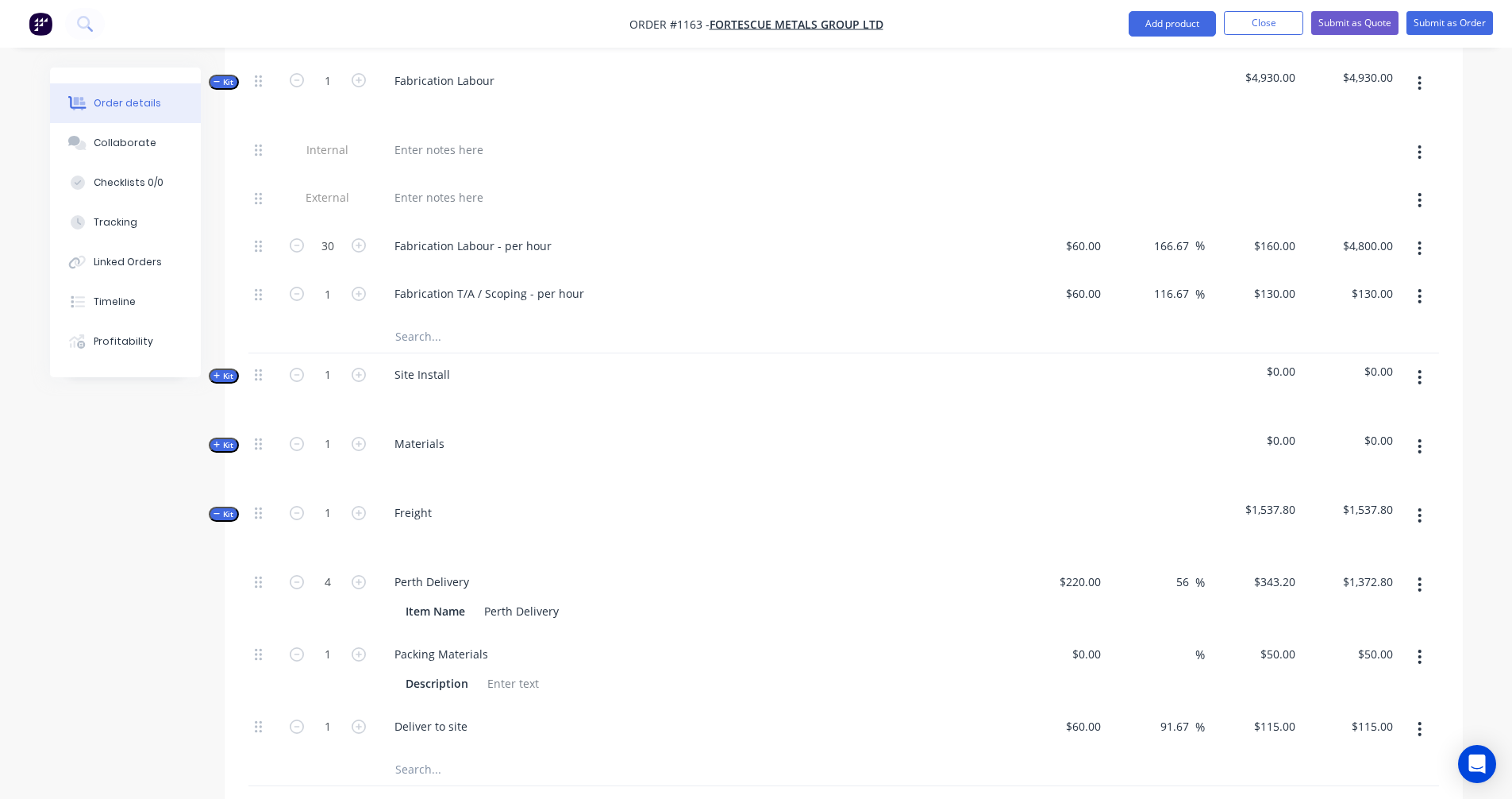
click at [233, 439] on span "Kit" at bounding box center [223, 445] width 21 height 12
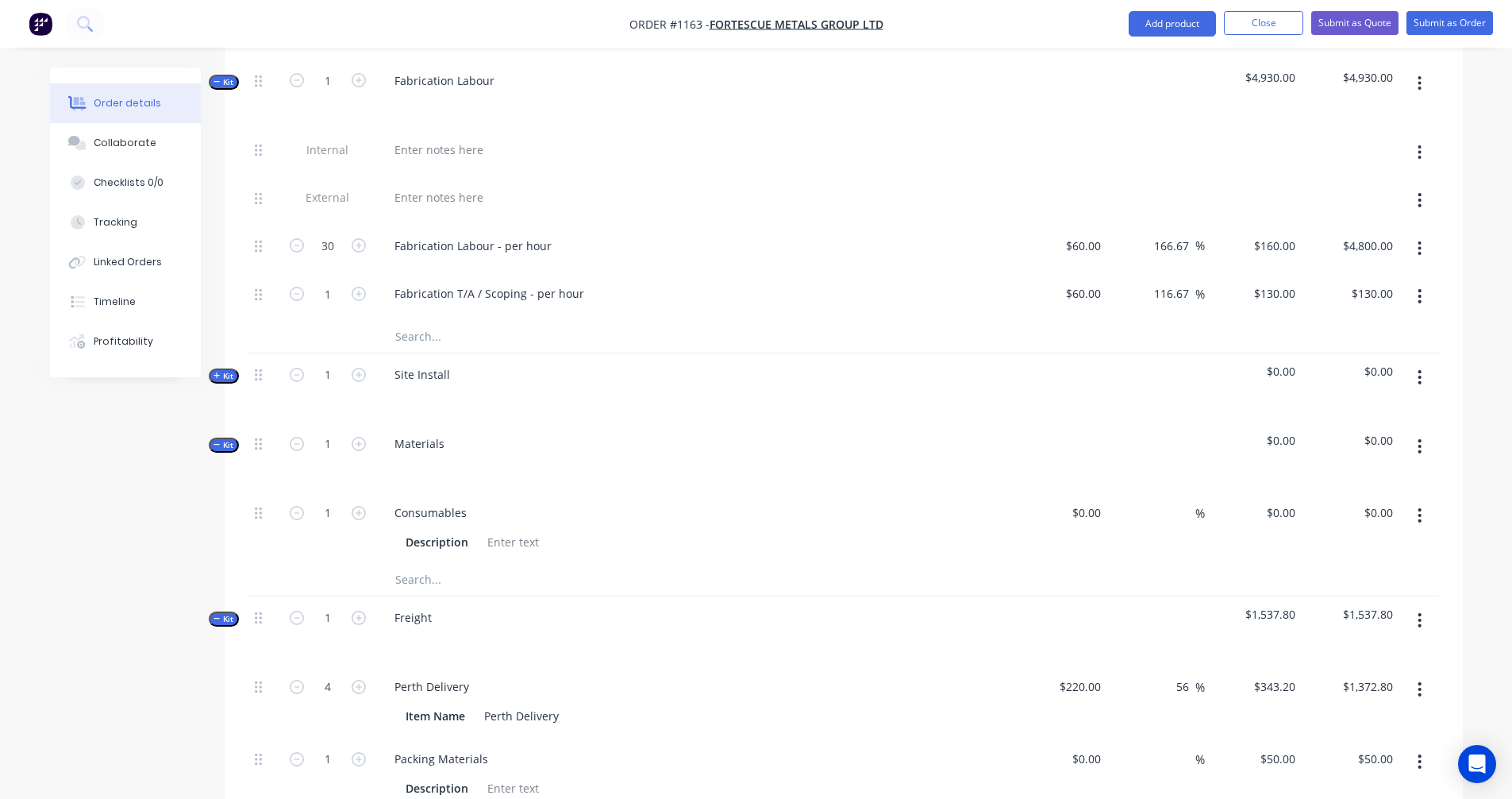
click at [218, 440] on icon "button" at bounding box center [217, 444] width 7 height 8
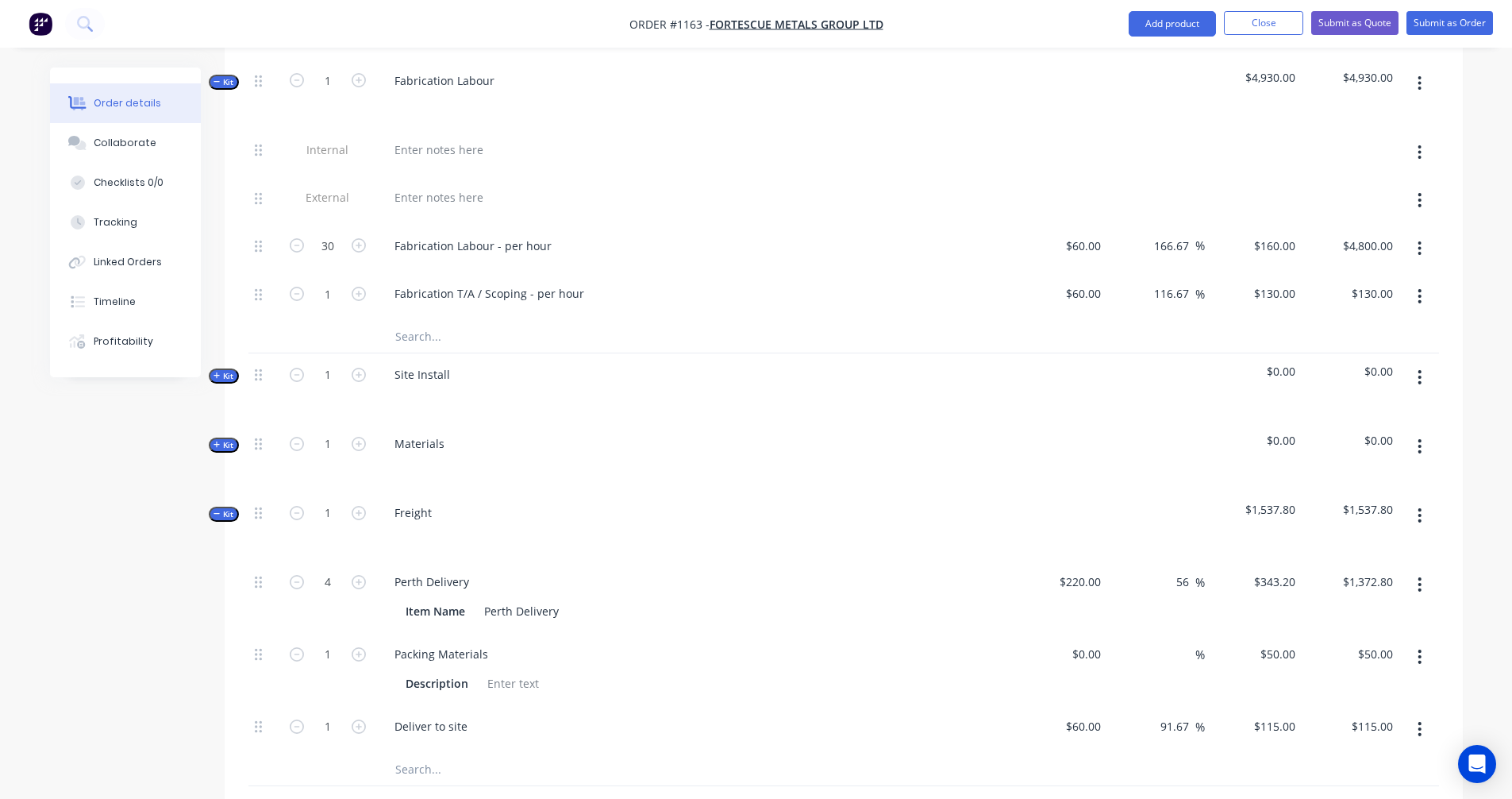
click at [218, 440] on icon "button" at bounding box center [217, 444] width 7 height 8
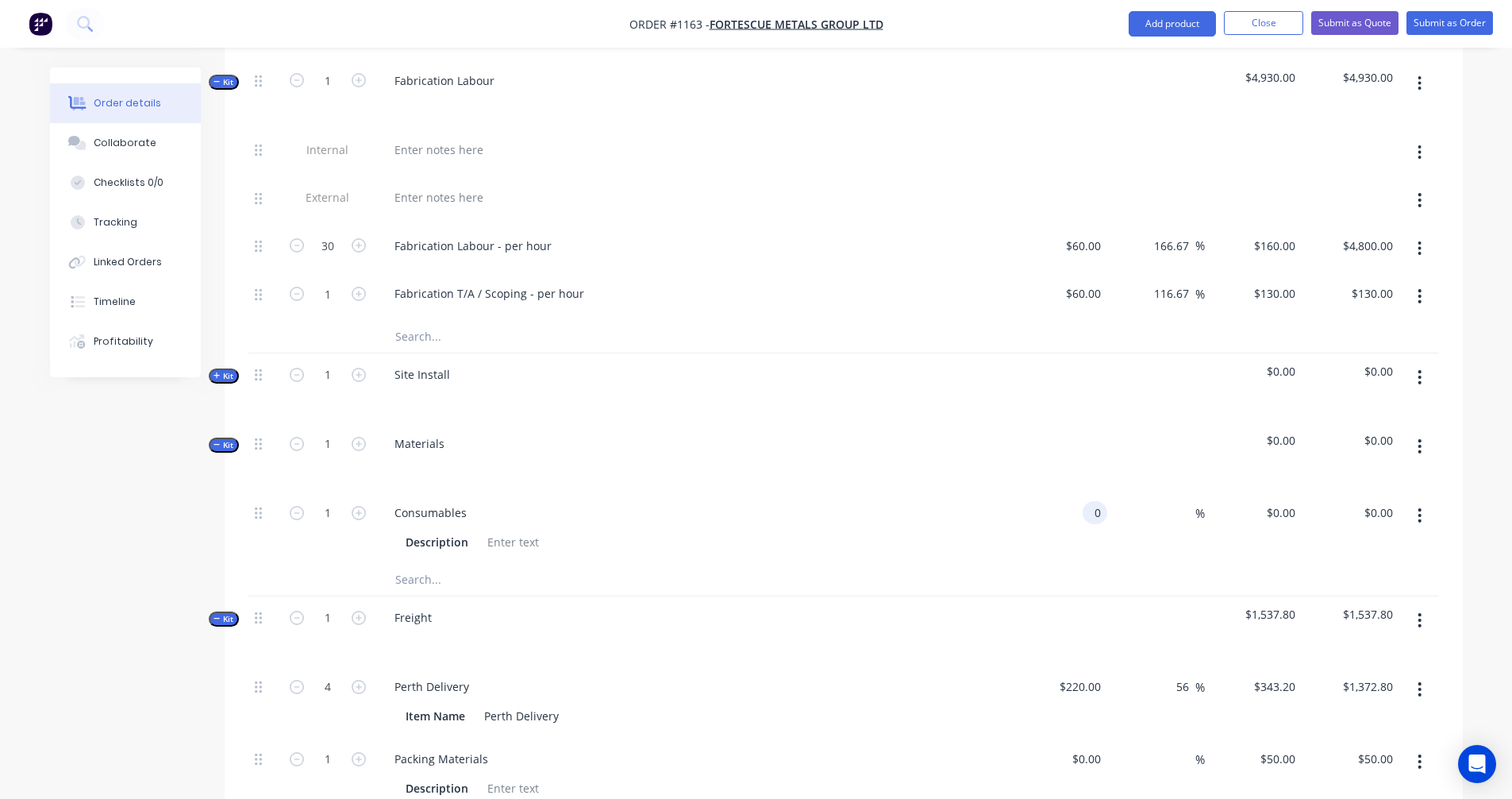
click at [1086, 501] on div "0 0" at bounding box center [1094, 512] width 25 height 23
type input "$100.00"
type input "100"
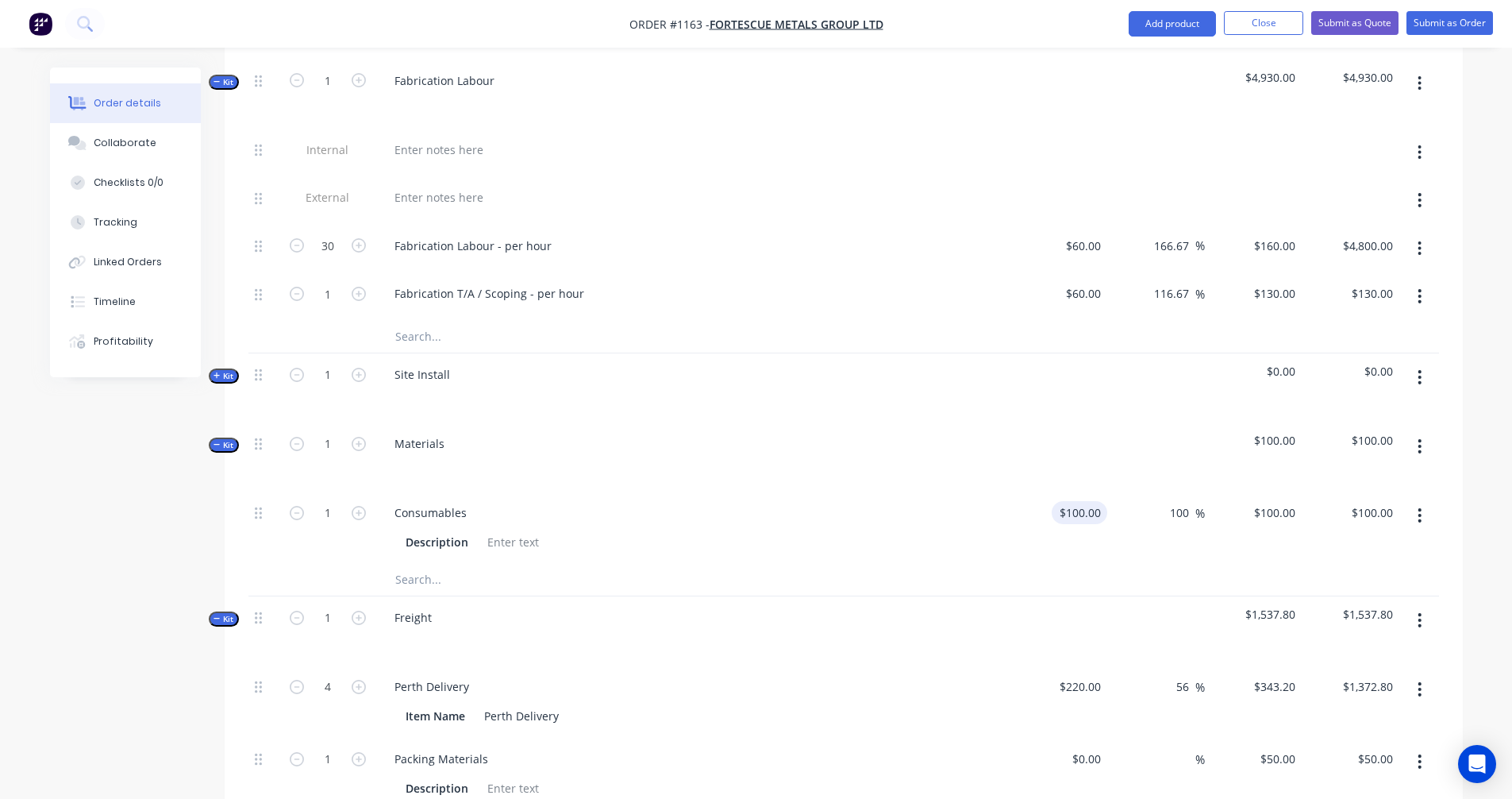
type input "200"
type input "$200.00"
click at [446, 563] on input "text" at bounding box center [553, 579] width 318 height 32
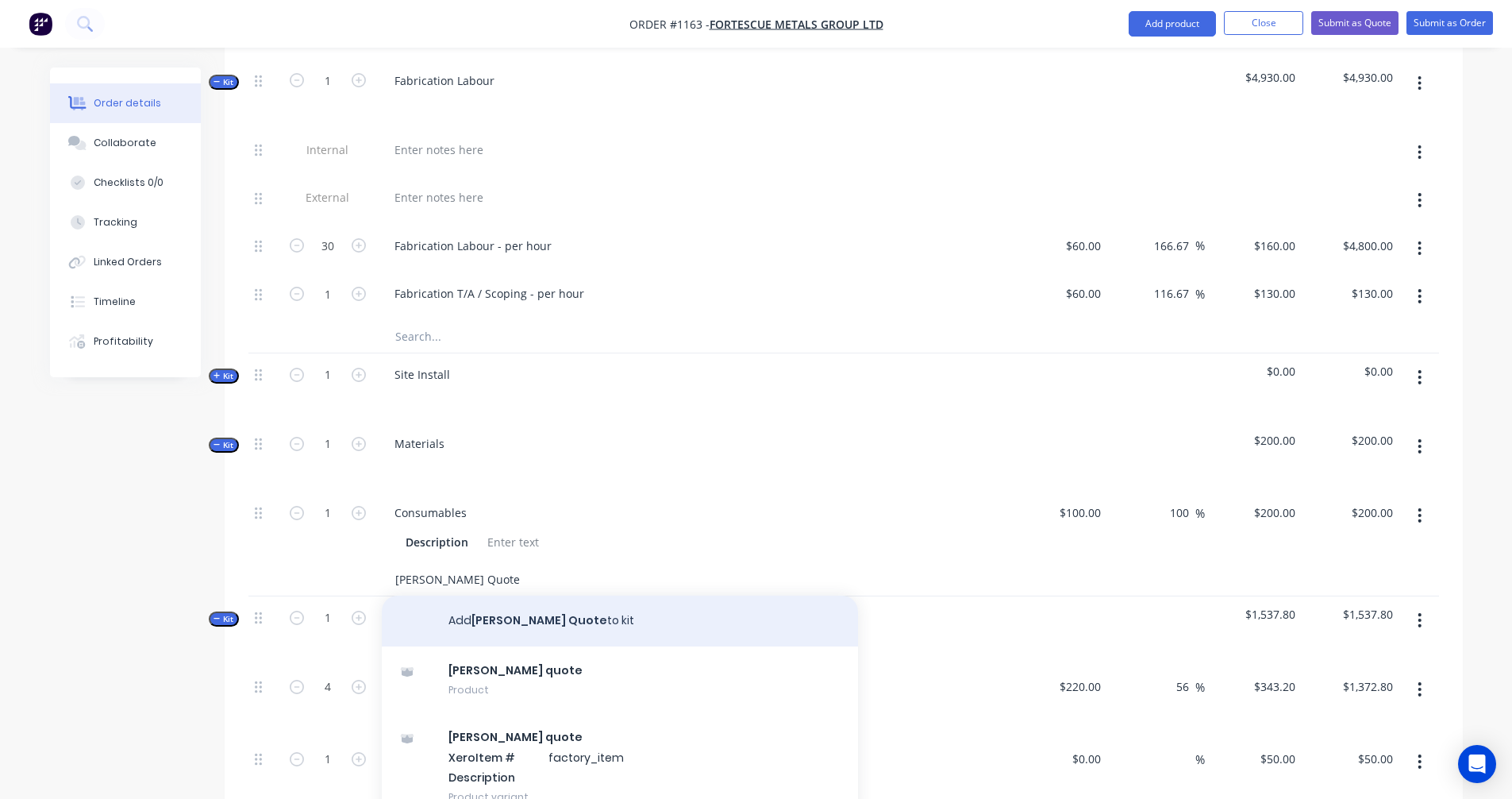
type input "[PERSON_NAME] Quote"
click at [493, 597] on button "Add [PERSON_NAME] Quote to kit" at bounding box center [620, 620] width 476 height 51
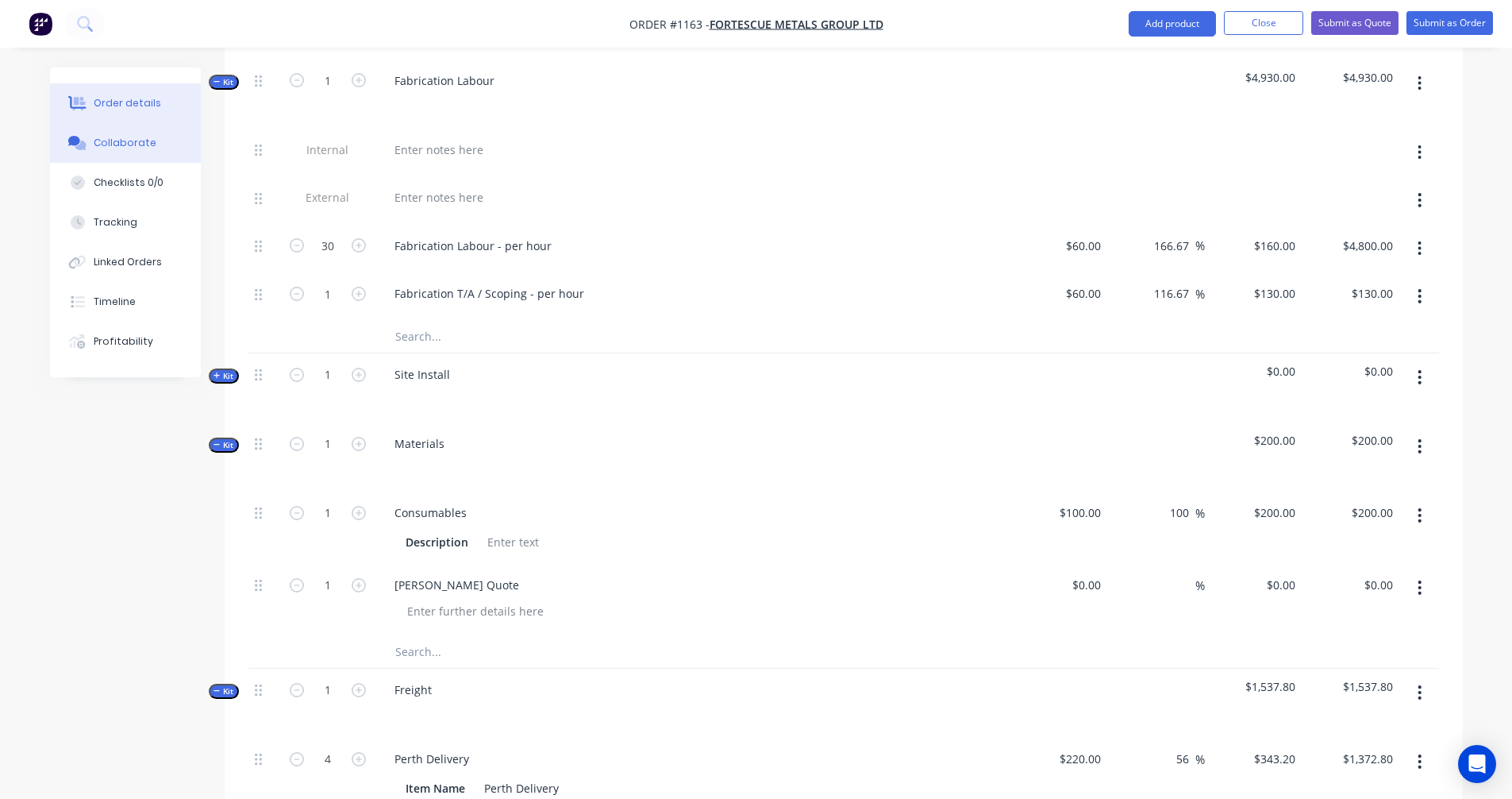
click at [128, 151] on button "Collaborate" at bounding box center [125, 143] width 151 height 39
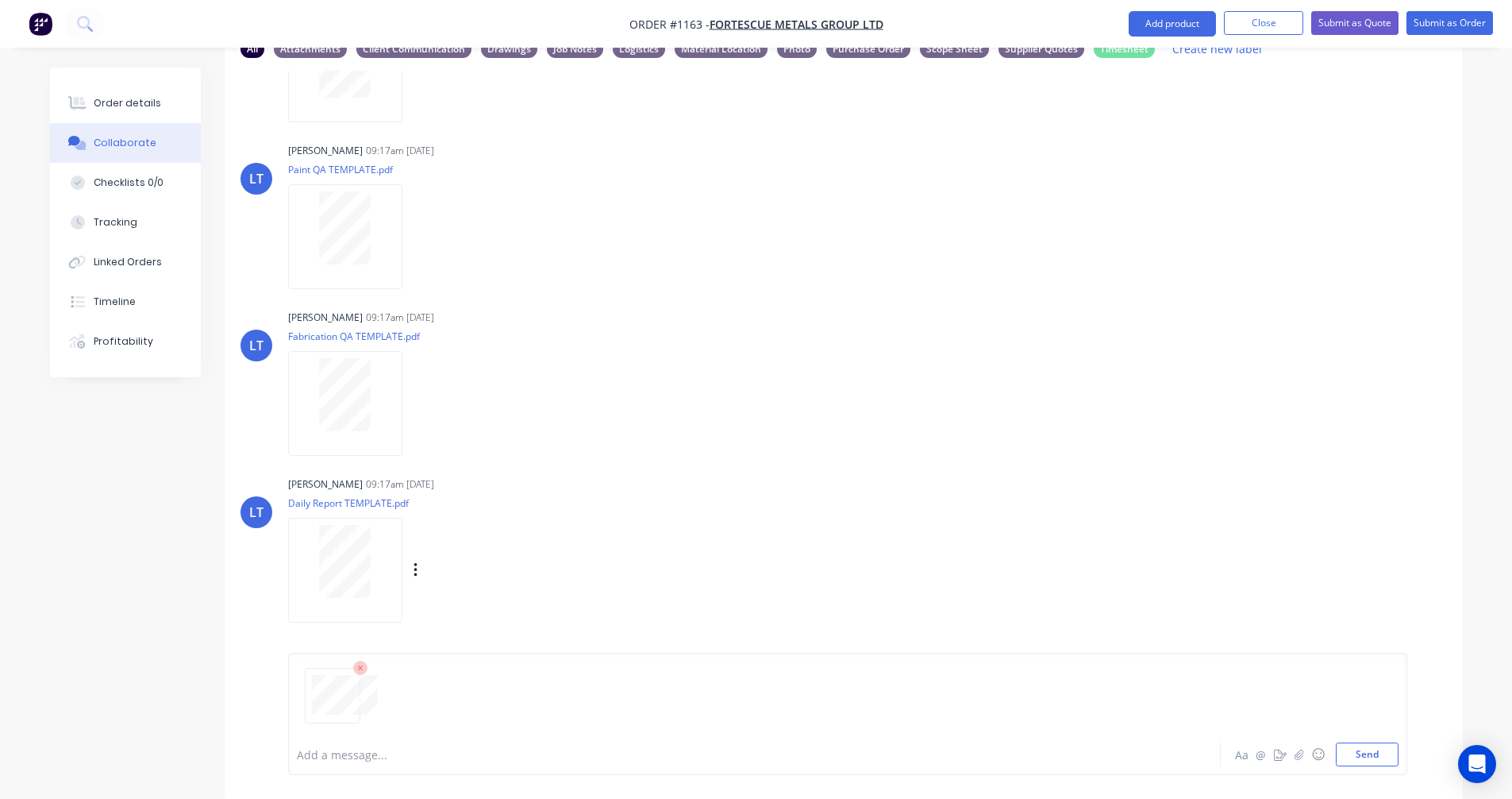
scroll to position [104, 0]
click at [1361, 761] on button "Send" at bounding box center [1366, 754] width 63 height 24
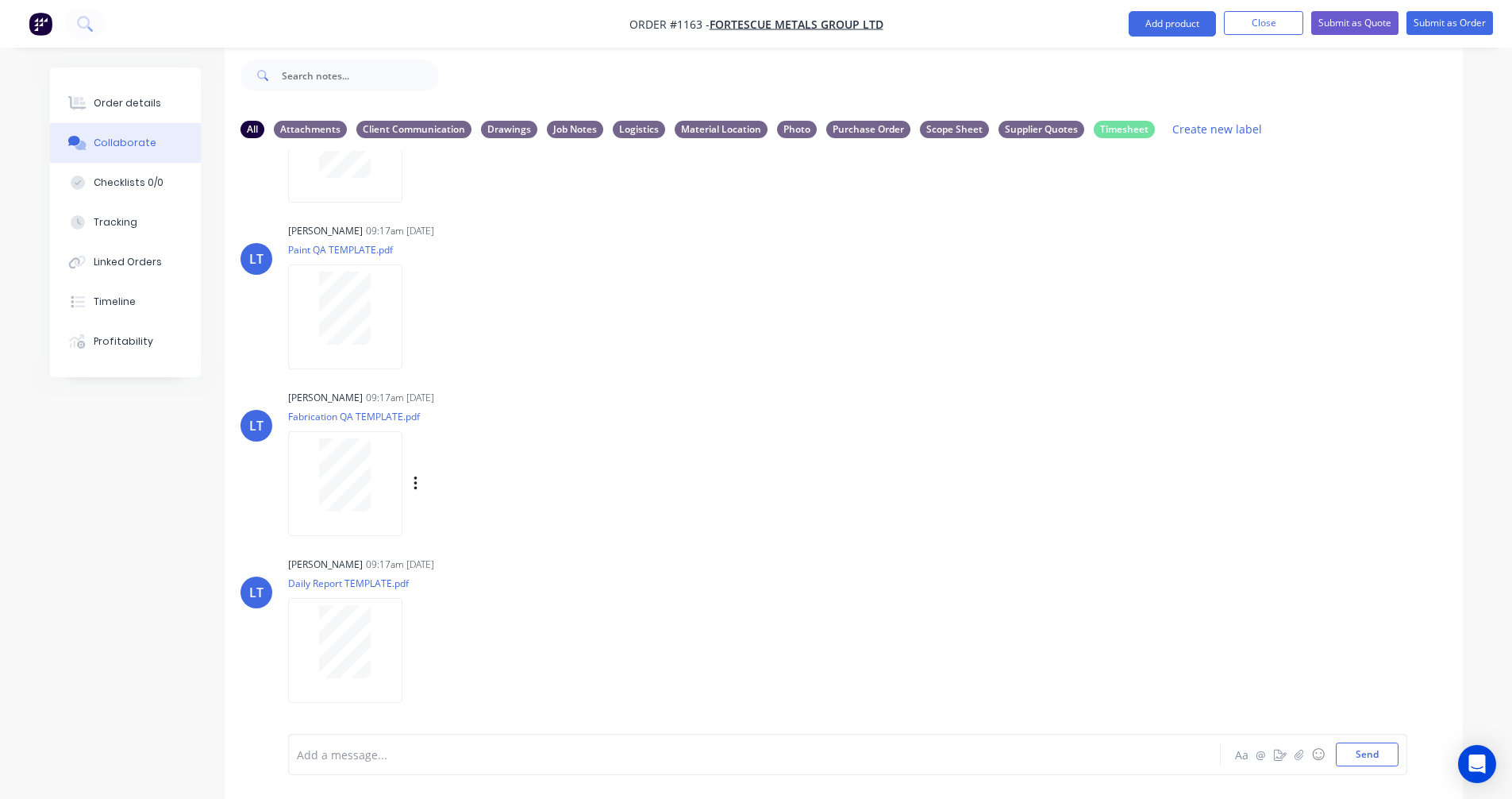
scroll to position [289, 0]
click at [419, 648] on icon "button" at bounding box center [420, 650] width 5 height 18
click at [477, 613] on button "Labels" at bounding box center [522, 617] width 179 height 36
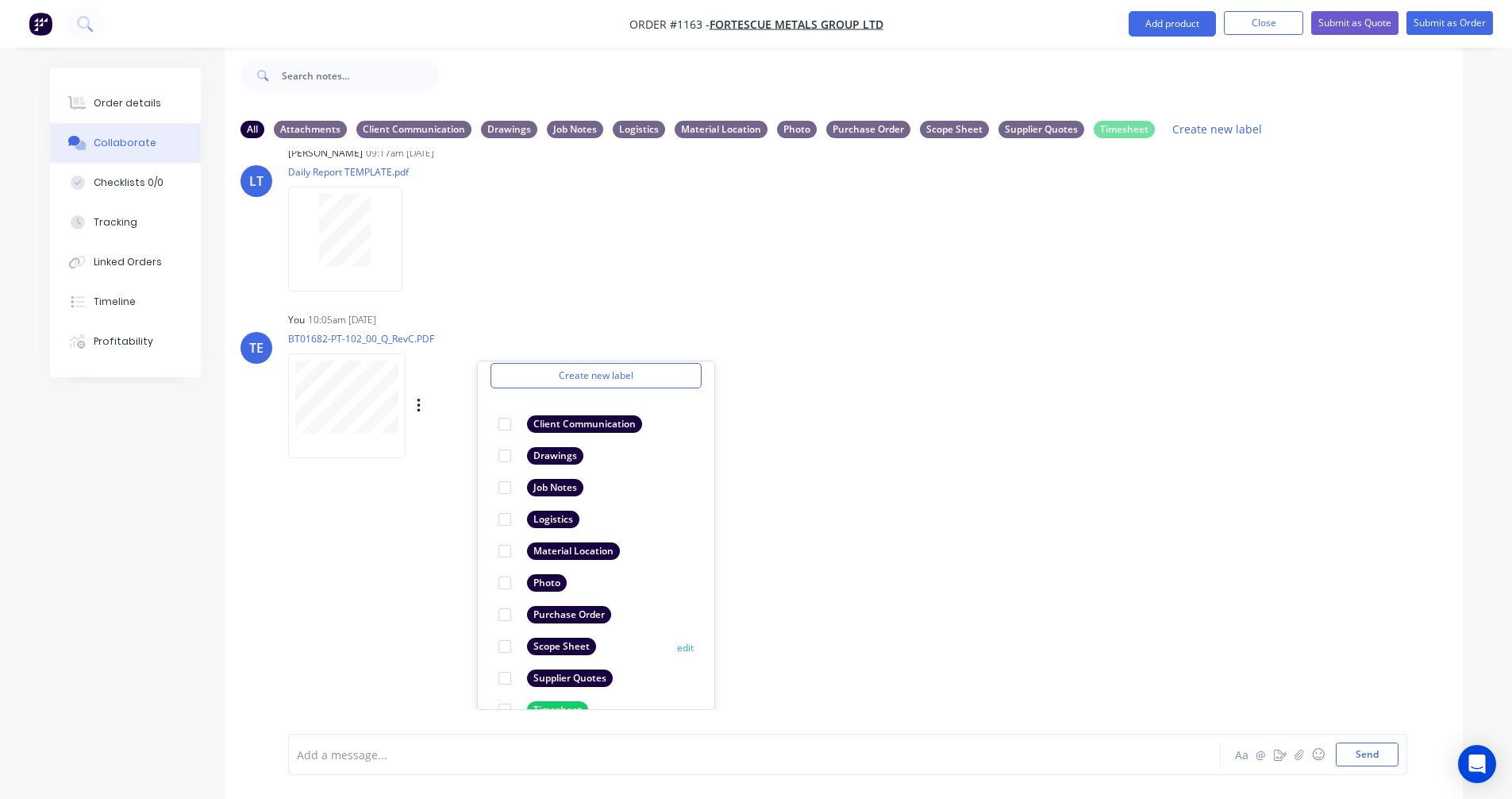
scroll to position [92, 0]
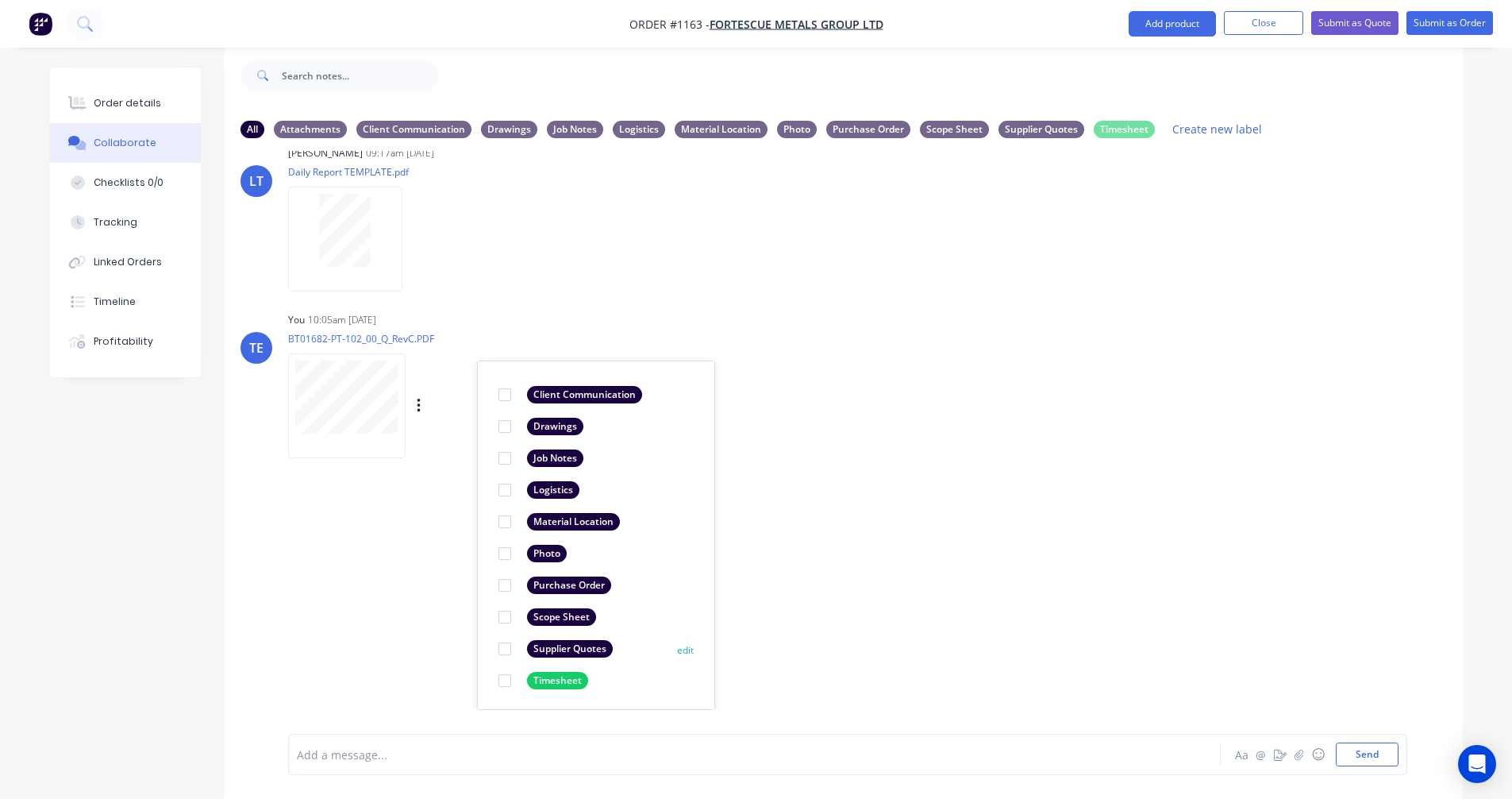
click at [558, 647] on div "Supplier Quotes" at bounding box center [570, 648] width 86 height 17
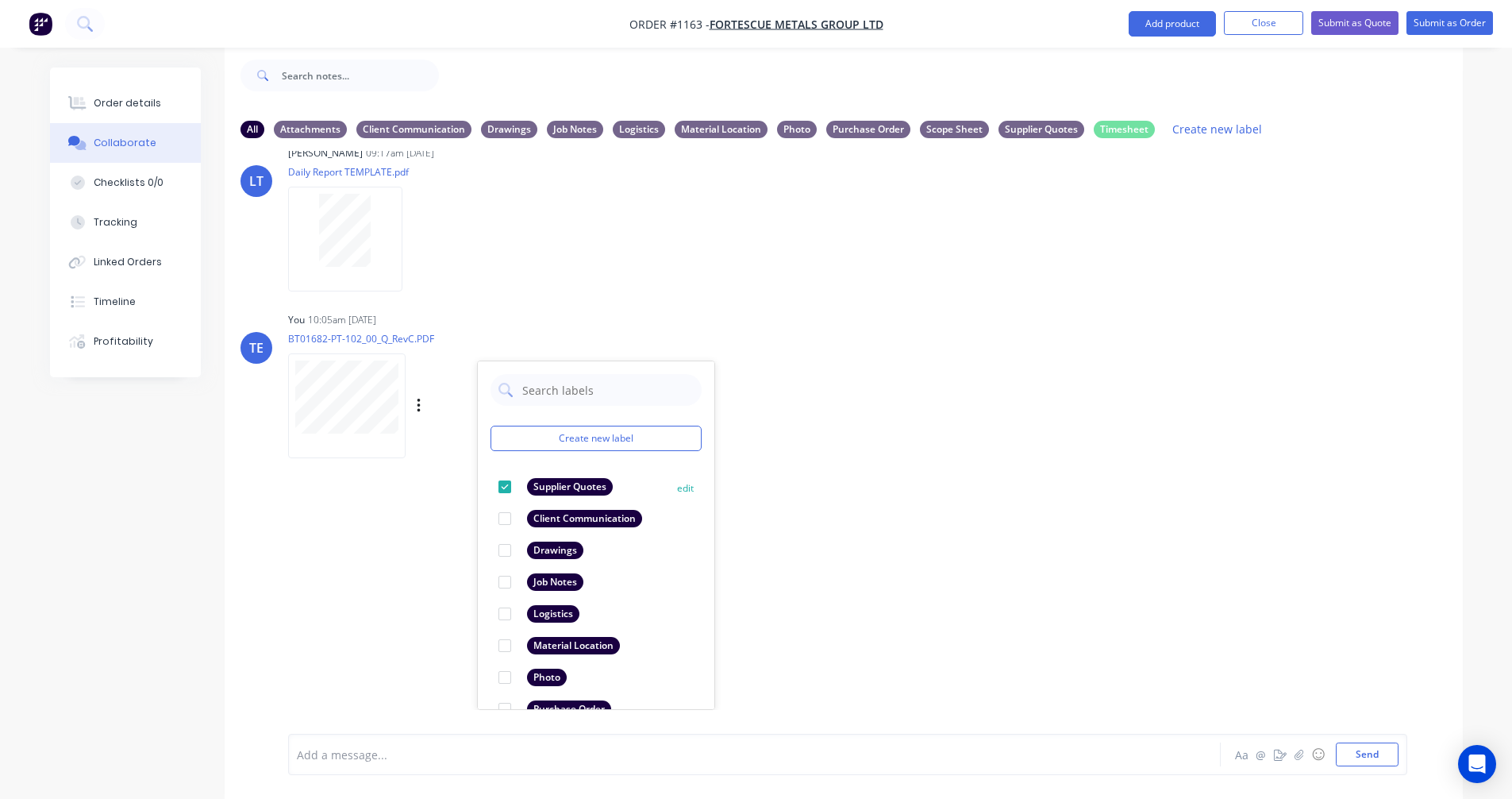
click at [558, 647] on div "Material Location" at bounding box center [574, 645] width 92 height 17
click at [554, 511] on div "Supplier Quotes" at bounding box center [570, 518] width 86 height 17
click at [526, 486] on div "Material Location" at bounding box center [559, 486] width 122 height 17
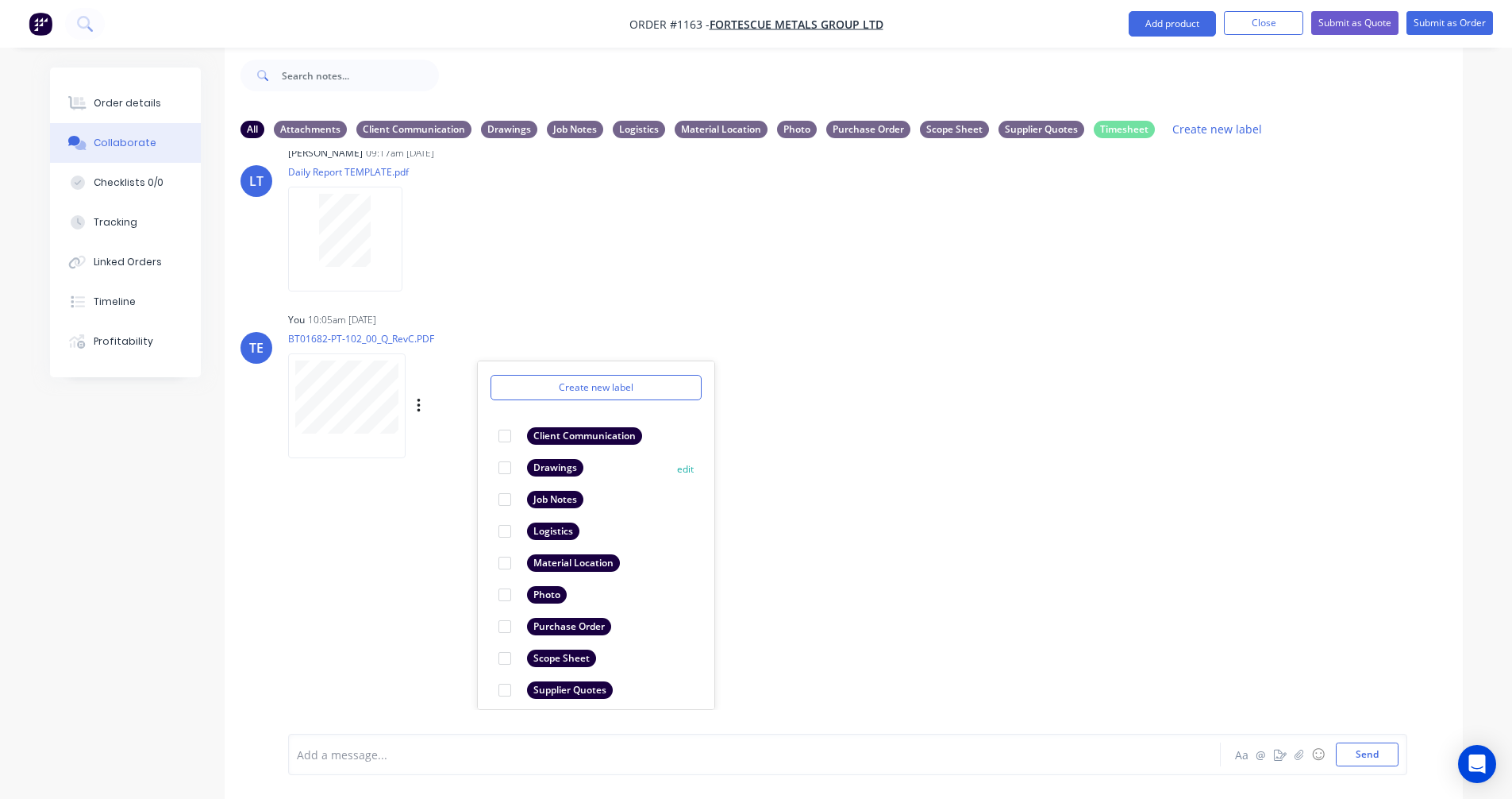
scroll to position [92, 0]
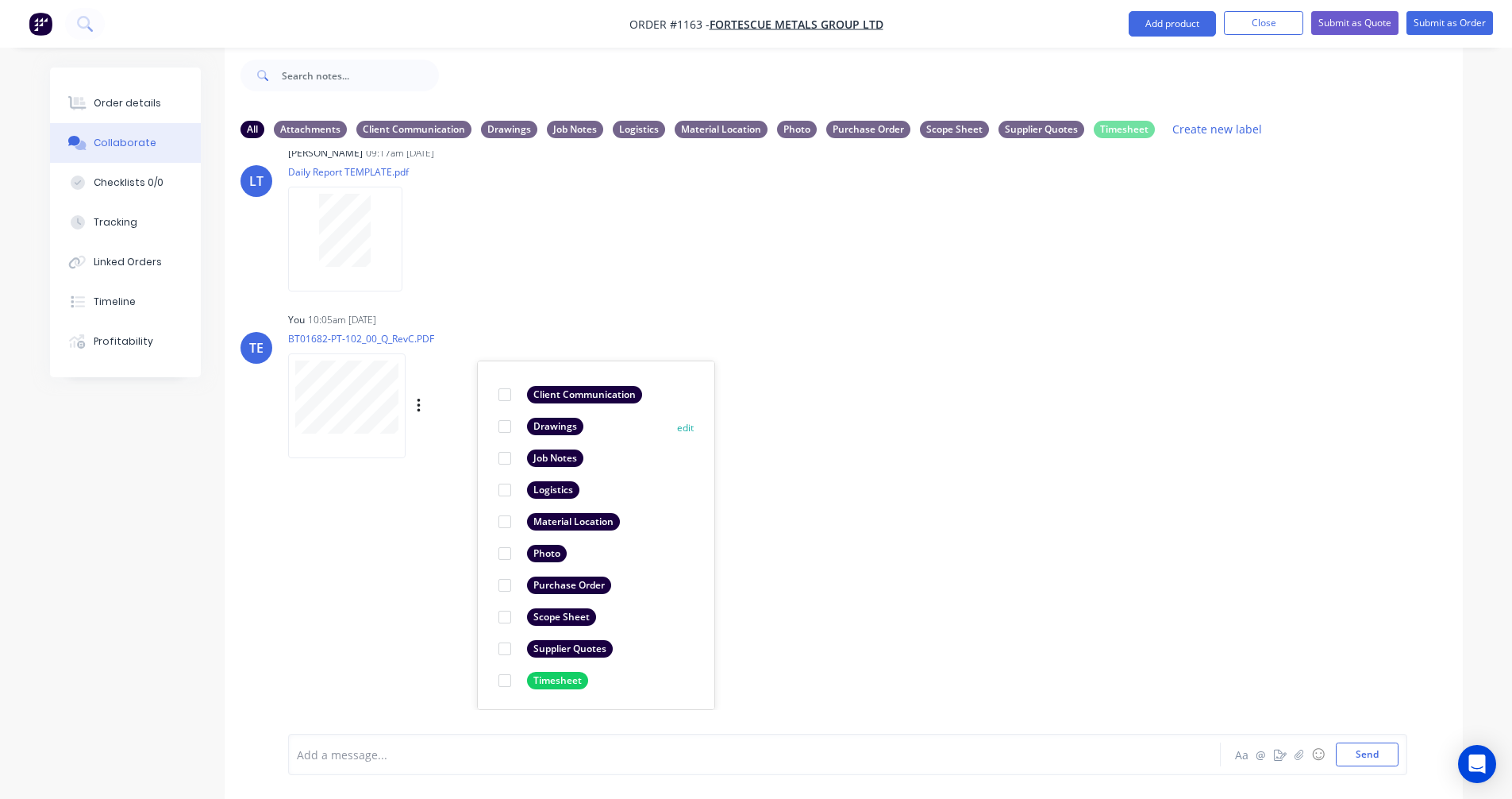
click at [566, 424] on div "Drawings" at bounding box center [556, 426] width 57 height 17
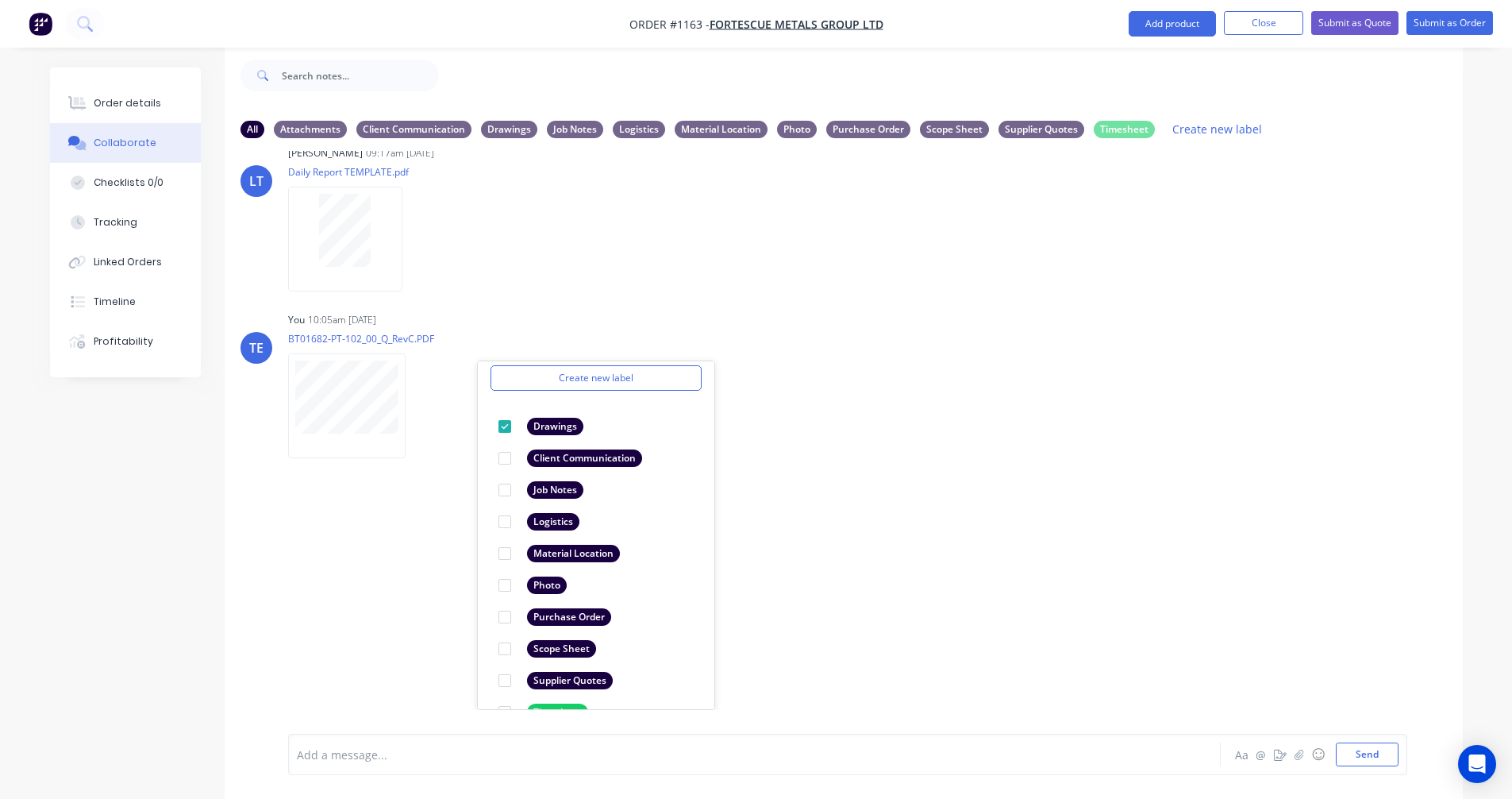
click at [930, 503] on div "LT [PERSON_NAME] 09:17am [DATE] Paint Coating Inspection Report.pdf Labels Down…" at bounding box center [843, 430] width 1238 height 559
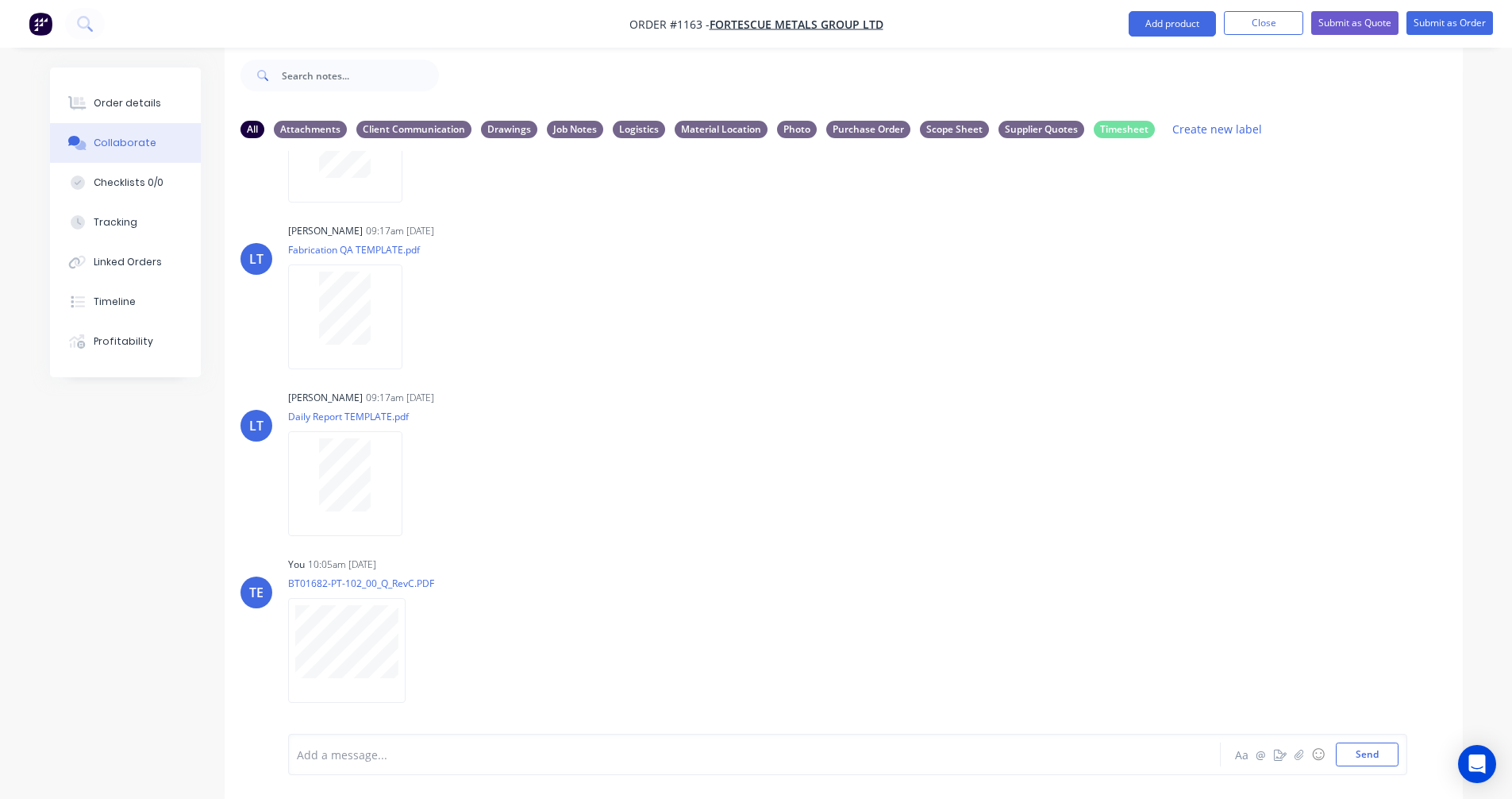
scroll to position [289, 0]
click at [417, 481] on icon "button" at bounding box center [416, 483] width 5 height 18
click at [477, 555] on button "Delete" at bounding box center [519, 562] width 179 height 36
click at [112, 92] on button "Order details" at bounding box center [125, 103] width 151 height 39
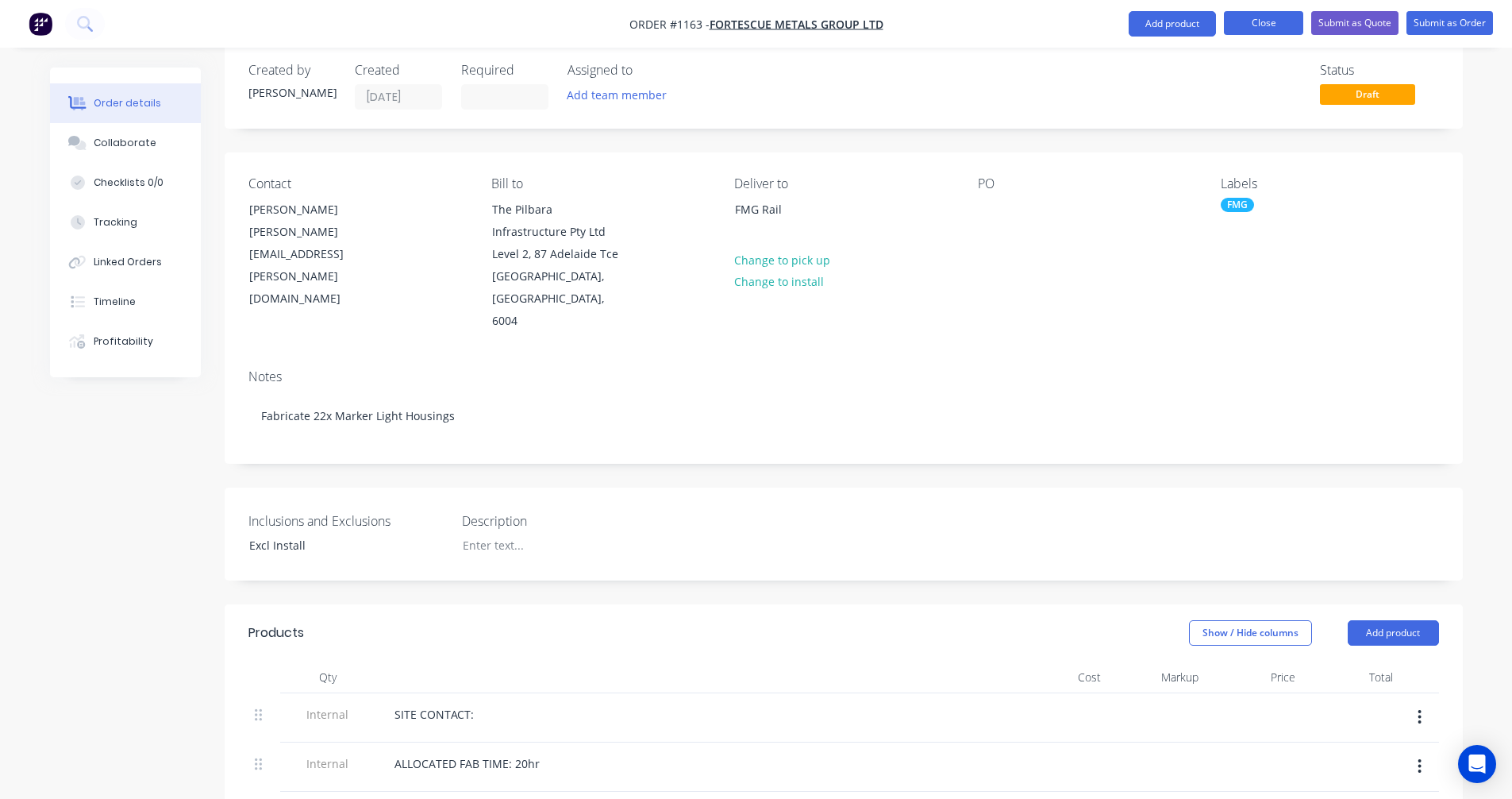
click at [1260, 26] on button "Close" at bounding box center [1263, 23] width 80 height 24
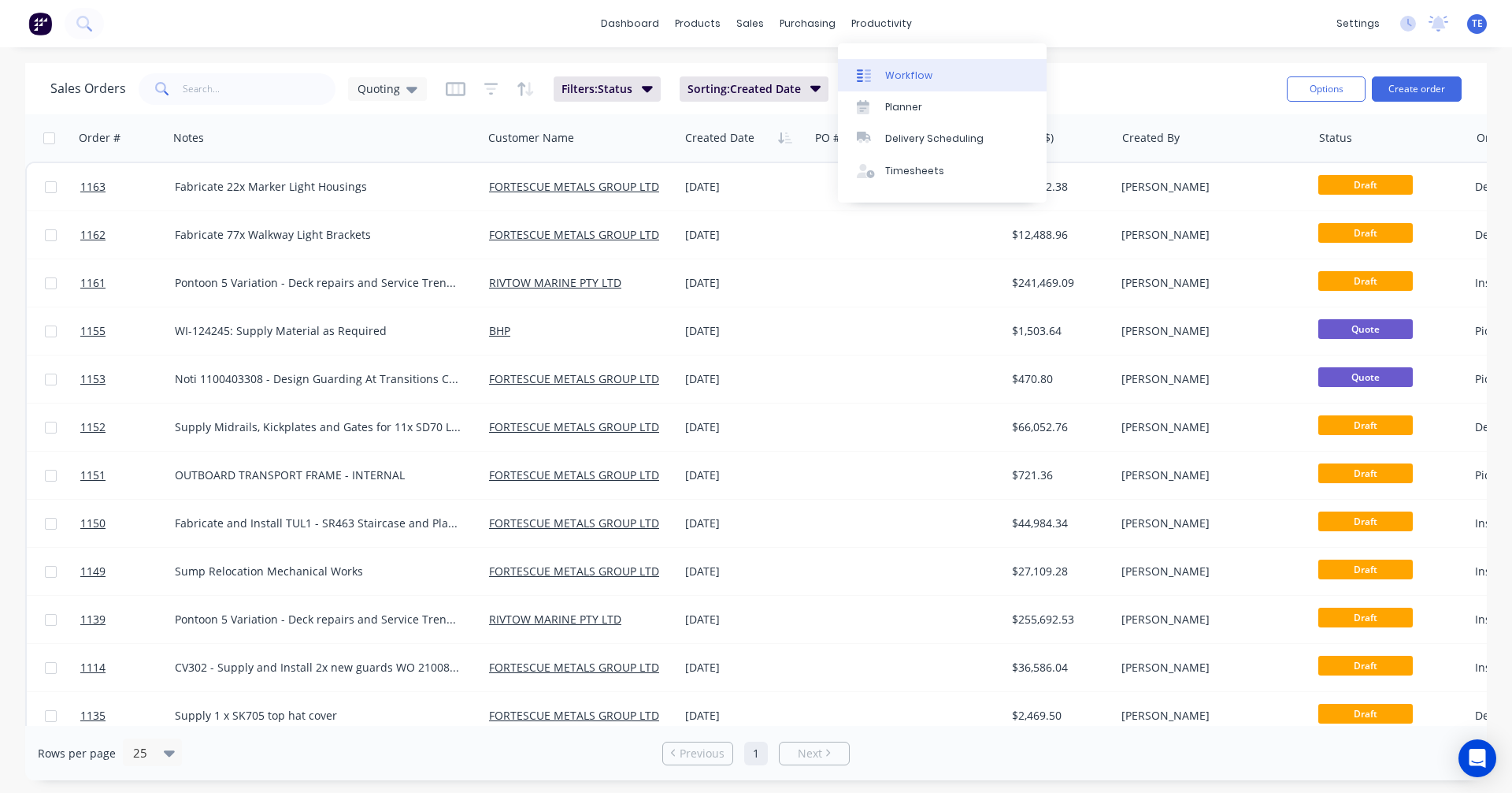
click at [903, 75] on div "Workflow" at bounding box center [909, 76] width 48 height 14
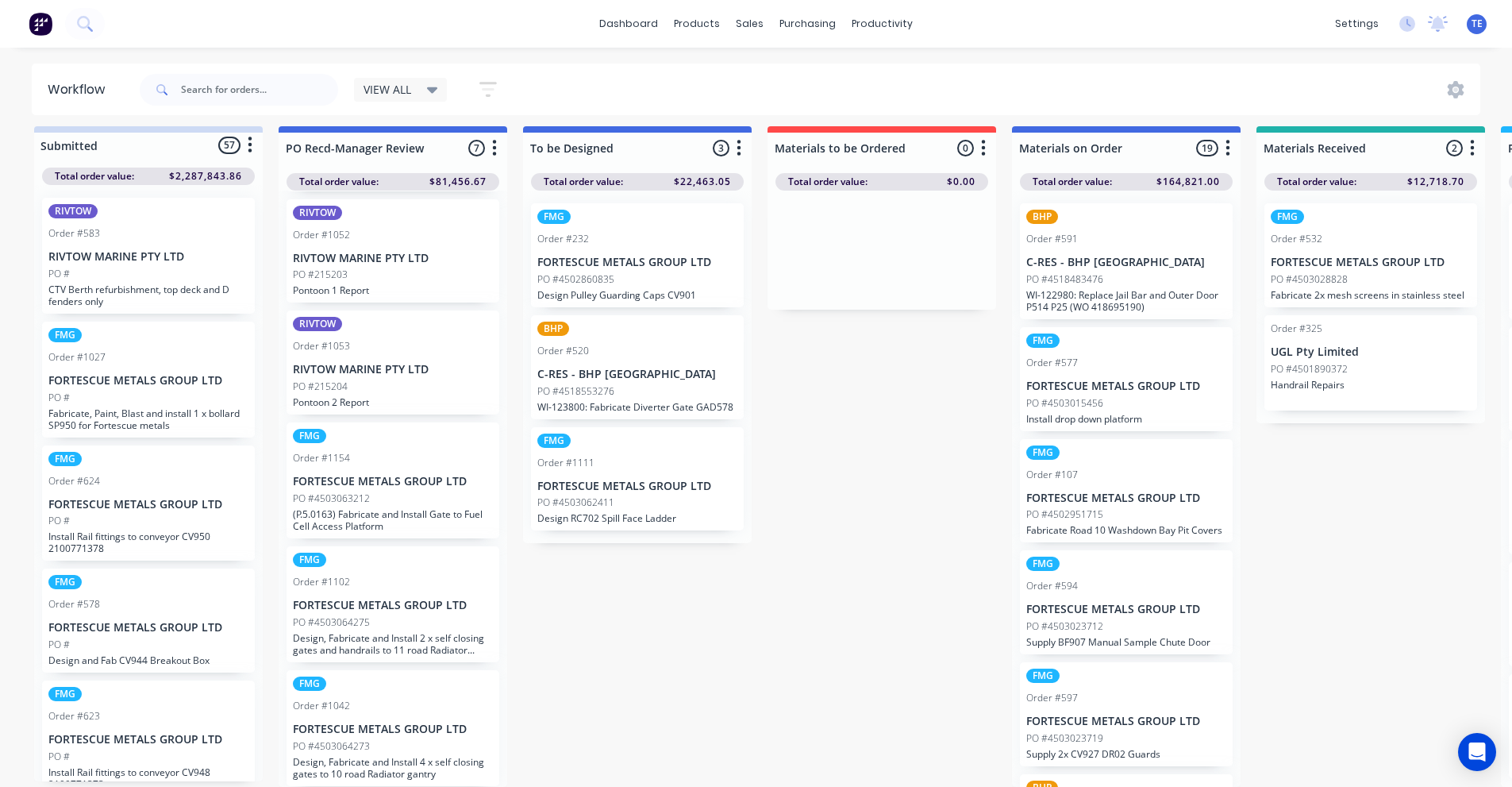
scroll to position [21, 0]
drag, startPoint x: 262, startPoint y: 99, endPoint x: 259, endPoint y: 89, distance: 10.4
click at [262, 98] on input "text" at bounding box center [259, 89] width 158 height 32
click at [276, 81] on input "text" at bounding box center [259, 89] width 158 height 32
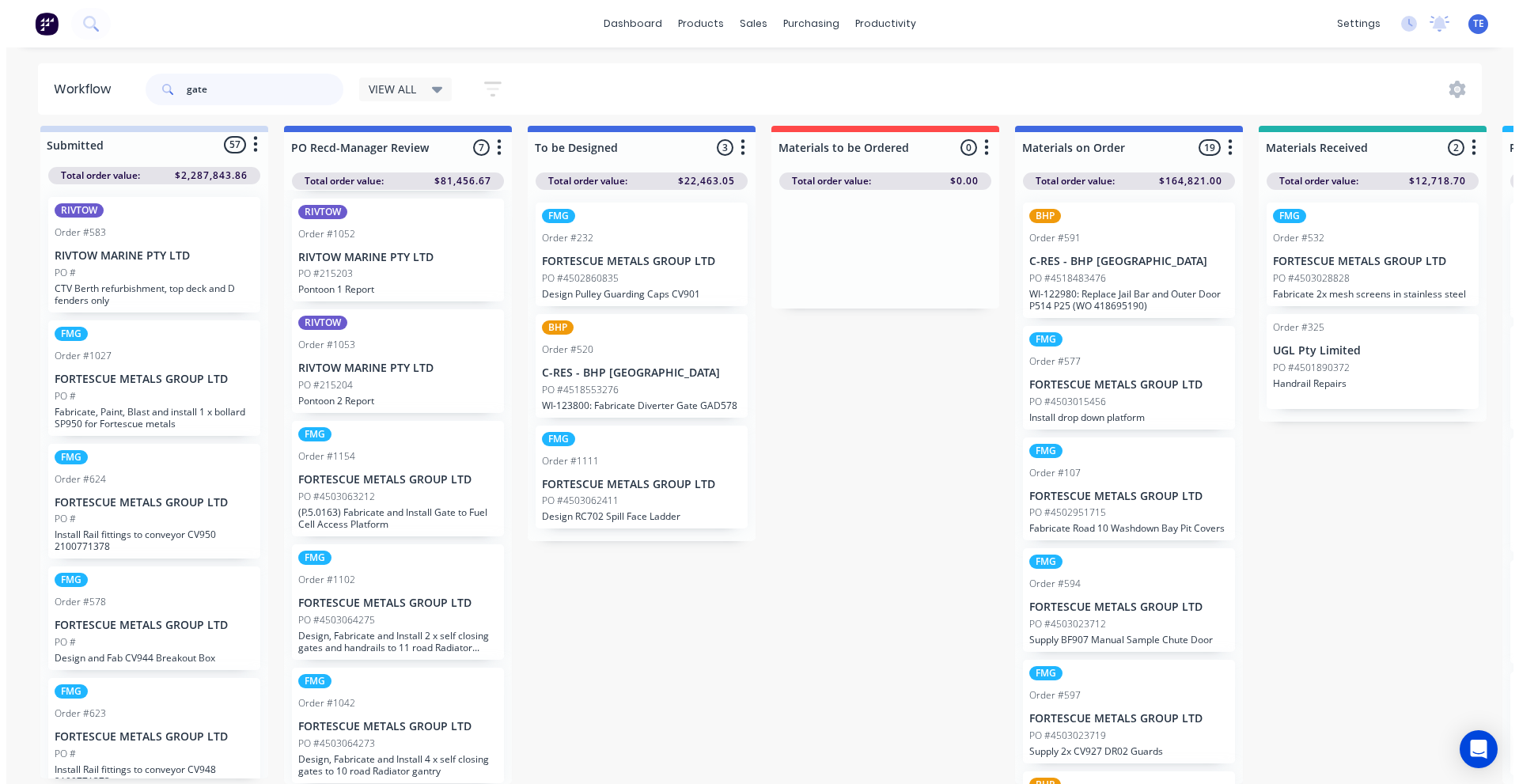
scroll to position [0, 0]
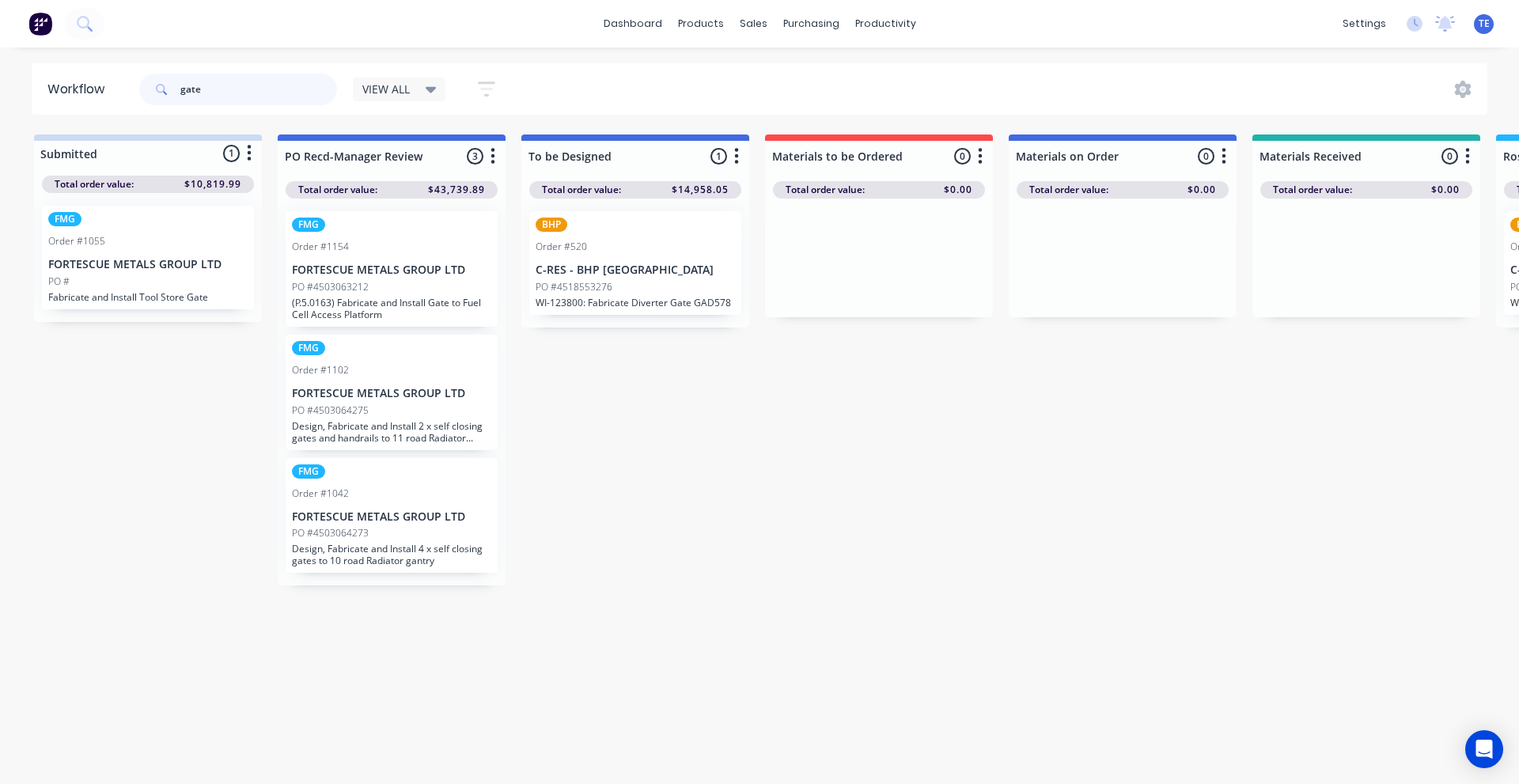
type input "gate"
click at [404, 495] on div "Order #1042" at bounding box center [392, 493] width 200 height 15
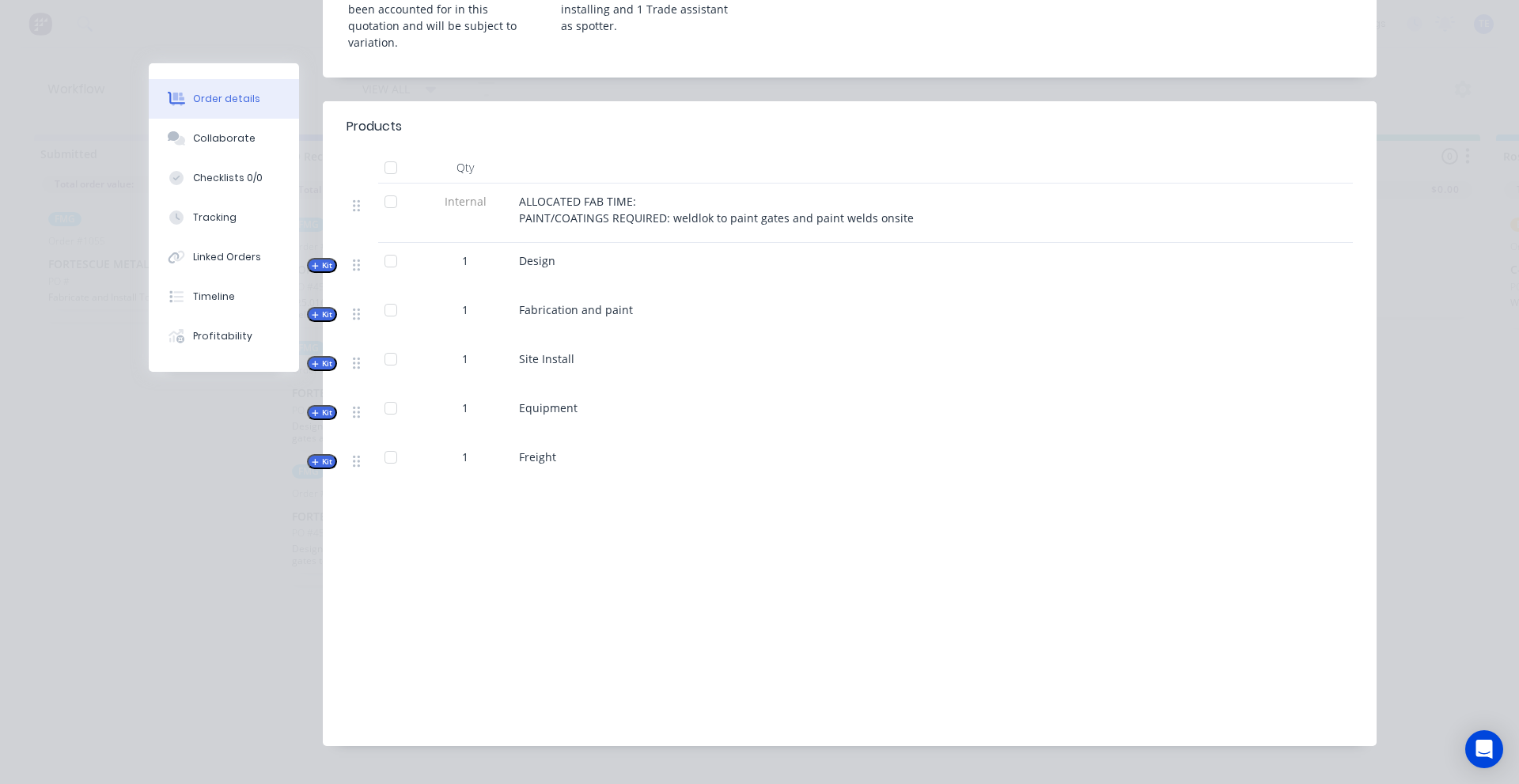
scroll to position [603, 0]
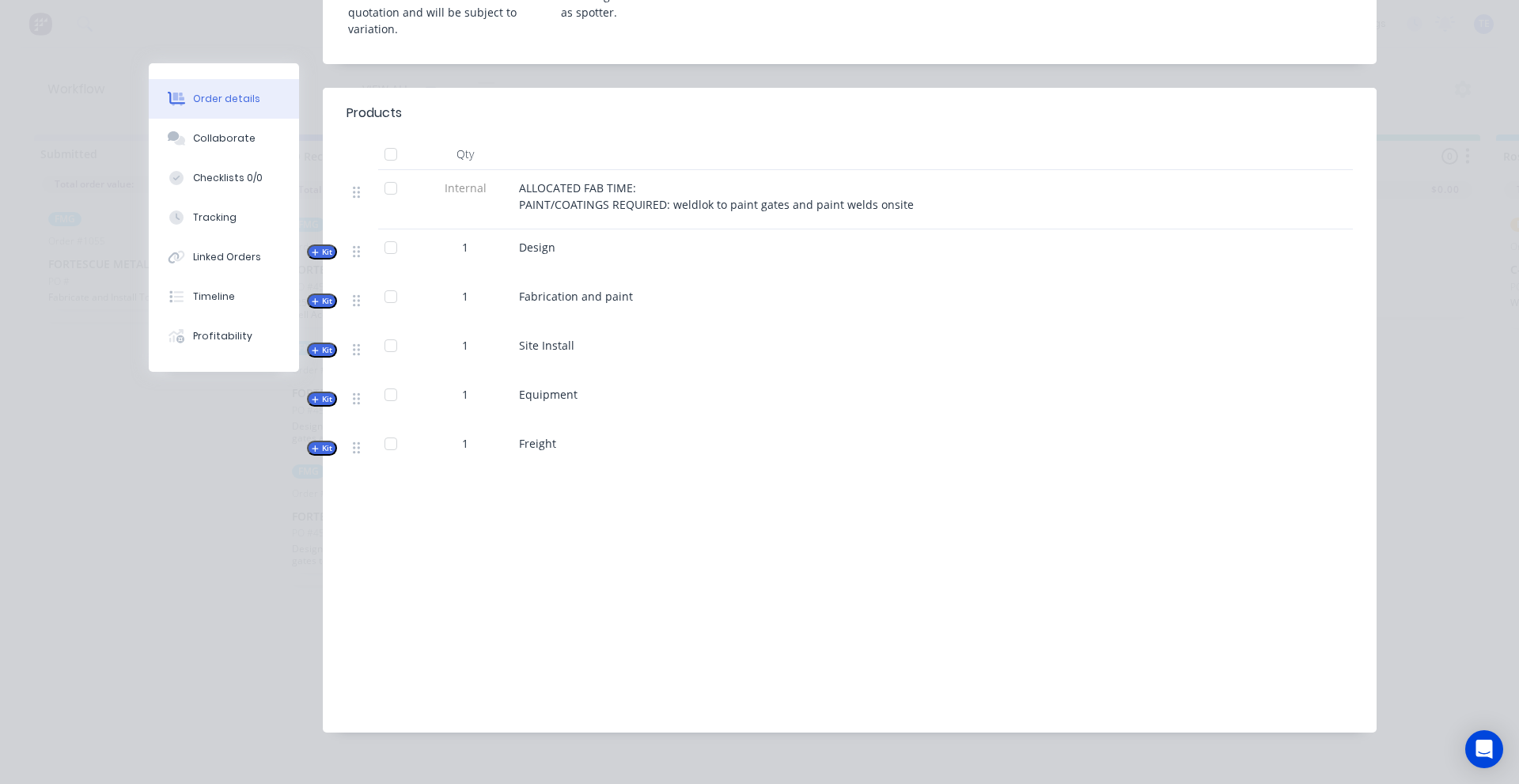
click at [311, 298] on icon "button" at bounding box center [315, 301] width 7 height 8
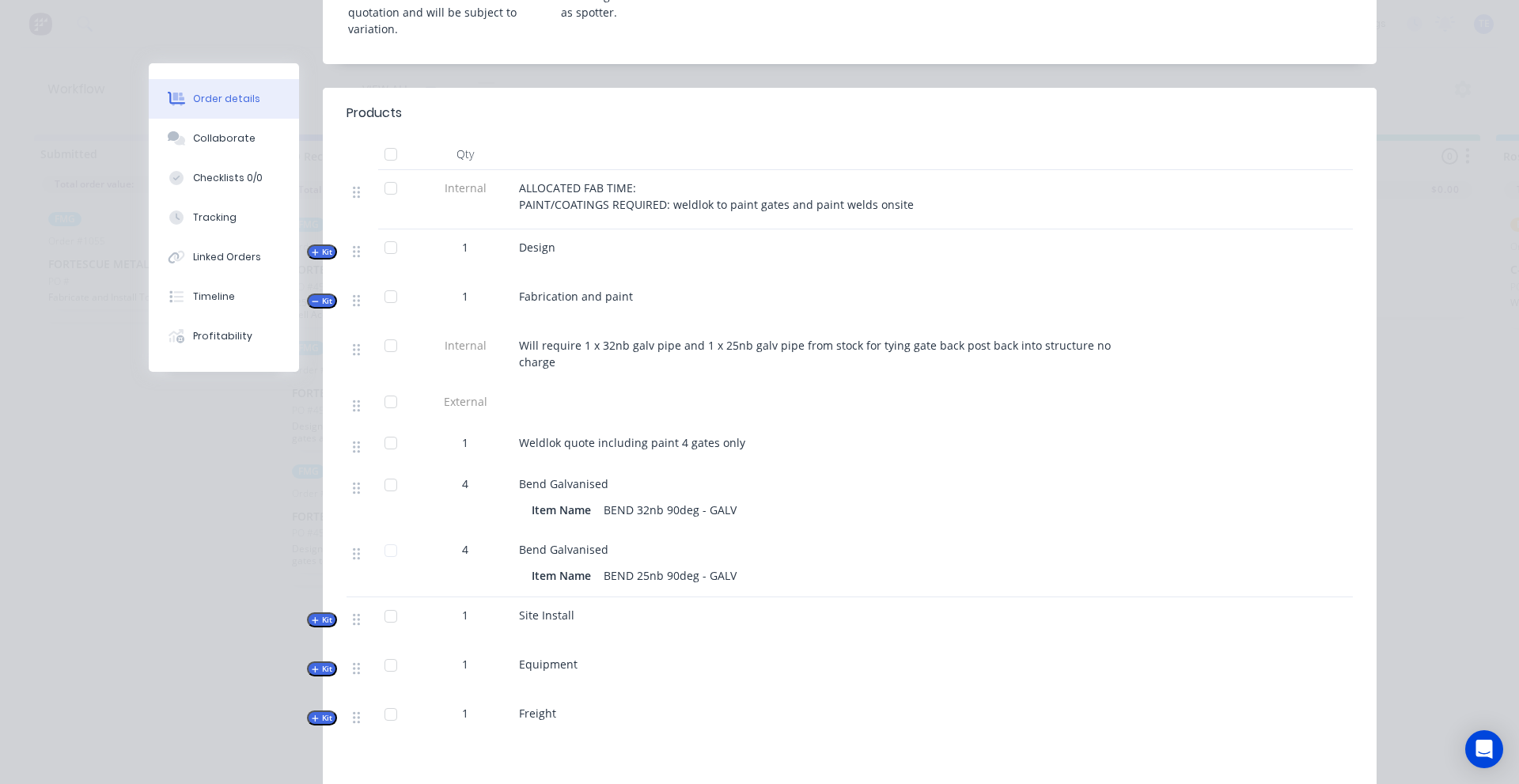
click at [311, 298] on icon "button" at bounding box center [315, 301] width 7 height 8
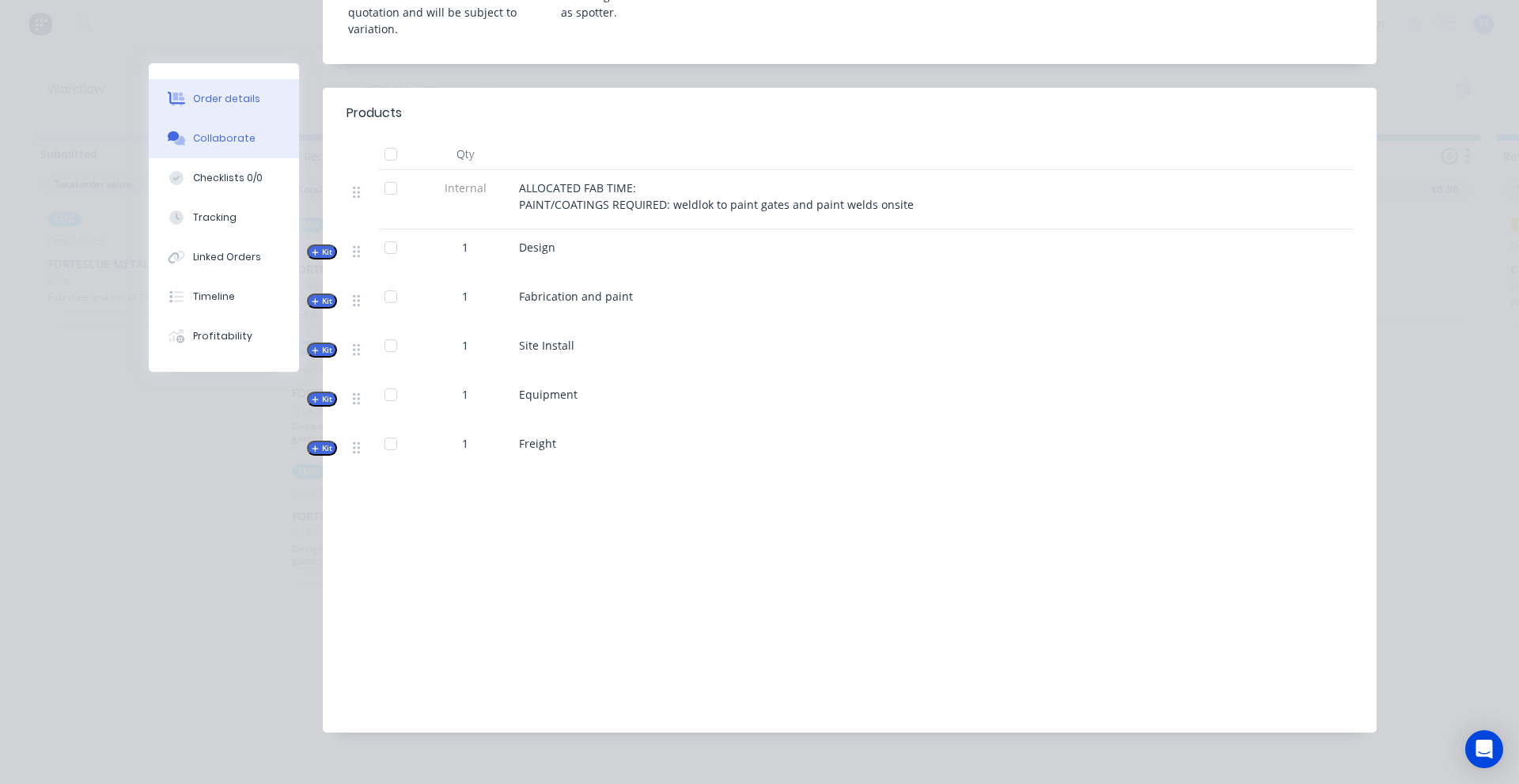
click at [213, 142] on div "Collaborate" at bounding box center [224, 138] width 62 height 15
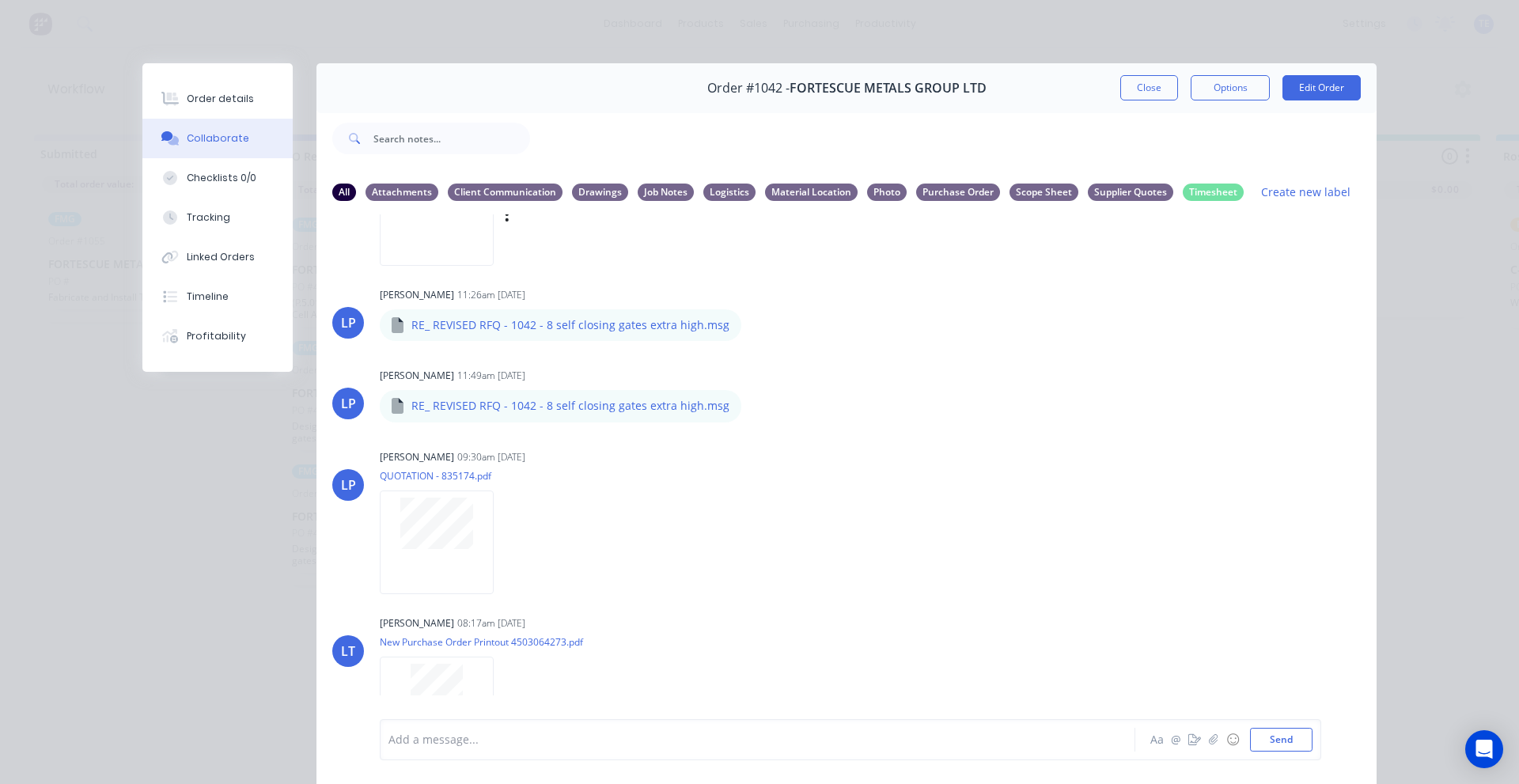
scroll to position [919, 0]
